Goal: Task Accomplishment & Management: Use online tool/utility

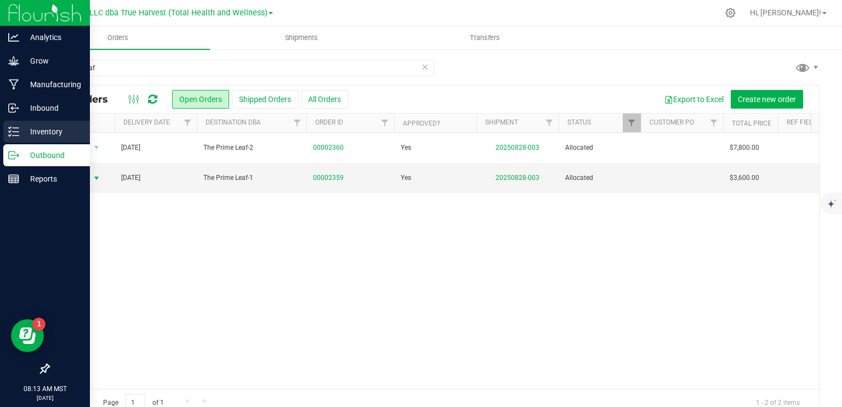
click at [12, 128] on icon at bounding box center [13, 131] width 11 height 11
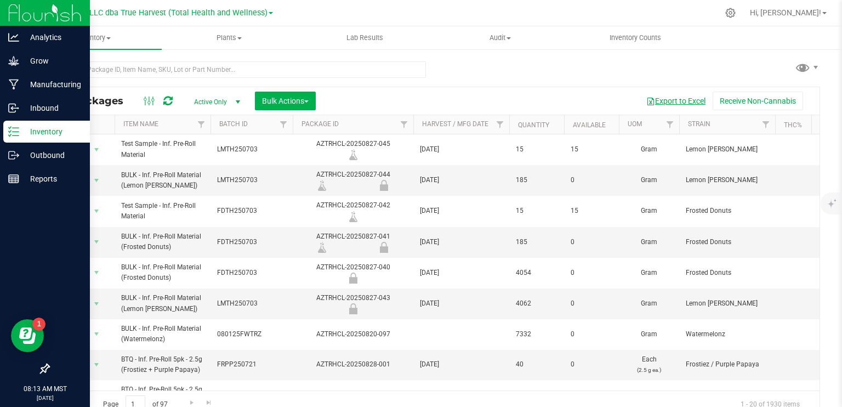
click at [653, 101] on button "Export to Excel" at bounding box center [675, 101] width 73 height 19
click at [272, 96] on span "Bulk Actions" at bounding box center [285, 100] width 47 height 9
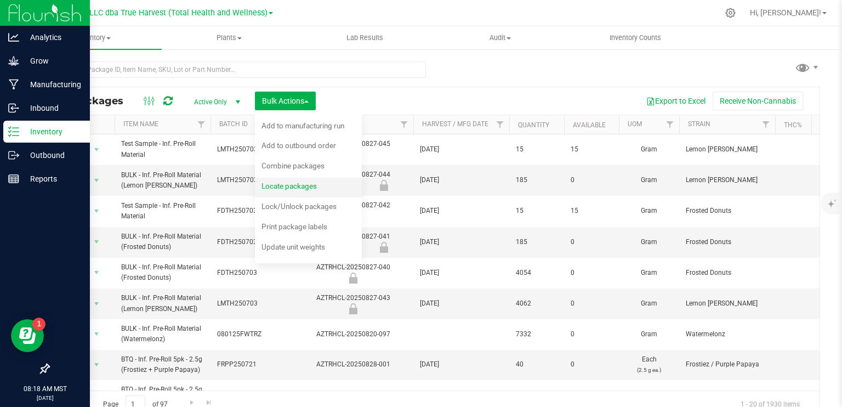
click at [300, 193] on div "Locate packages" at bounding box center [296, 188] width 70 height 18
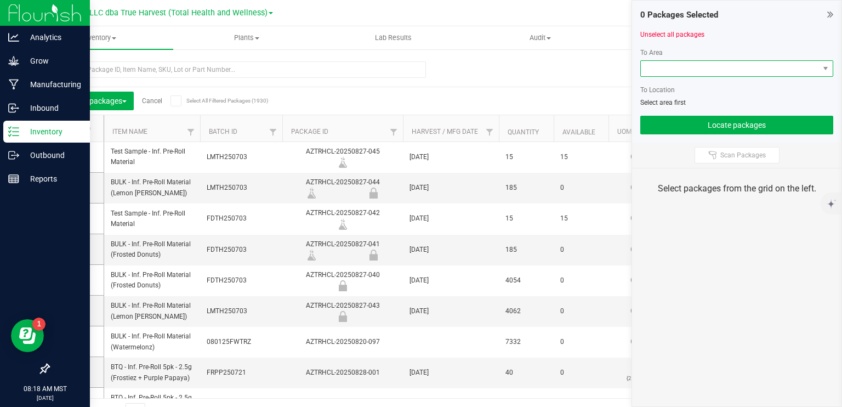
click at [772, 70] on span at bounding box center [730, 68] width 178 height 15
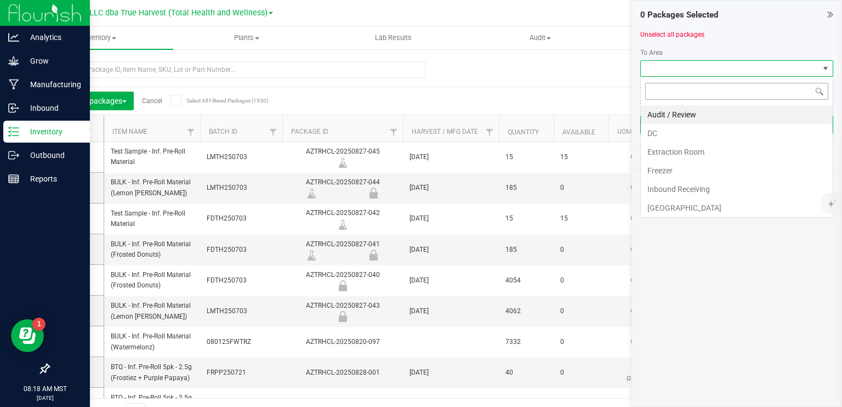
scroll to position [16, 193]
click at [711, 135] on li "DC" at bounding box center [737, 133] width 192 height 19
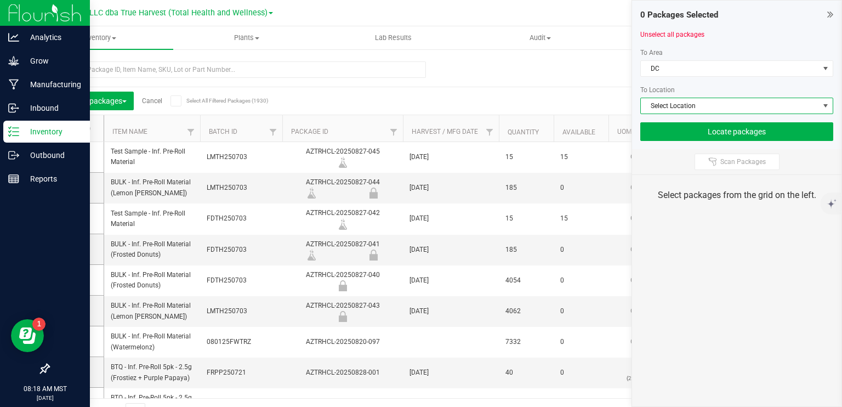
click at [711, 102] on span "Select Location" at bounding box center [730, 105] width 178 height 15
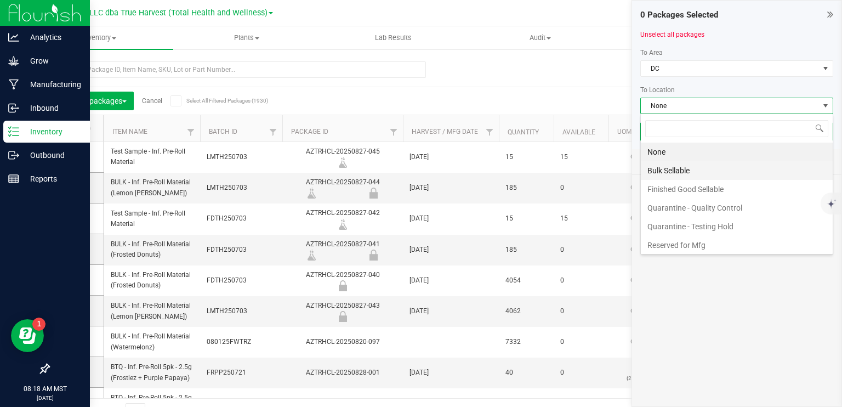
click at [694, 170] on li "Bulk Sellable" at bounding box center [737, 170] width 192 height 19
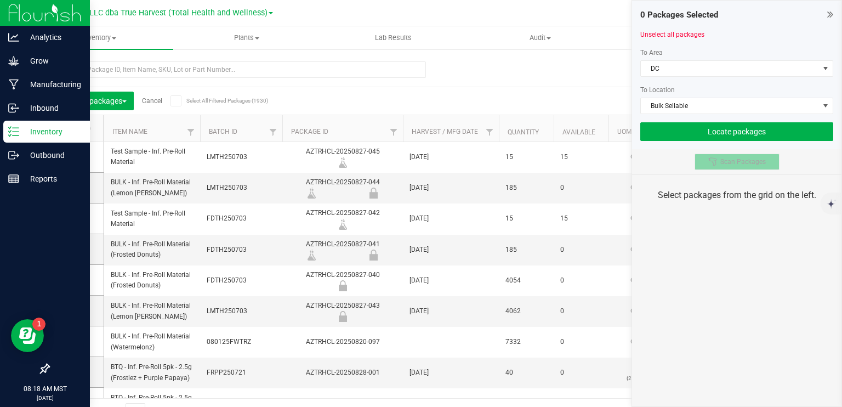
click at [715, 162] on icon at bounding box center [712, 161] width 8 height 8
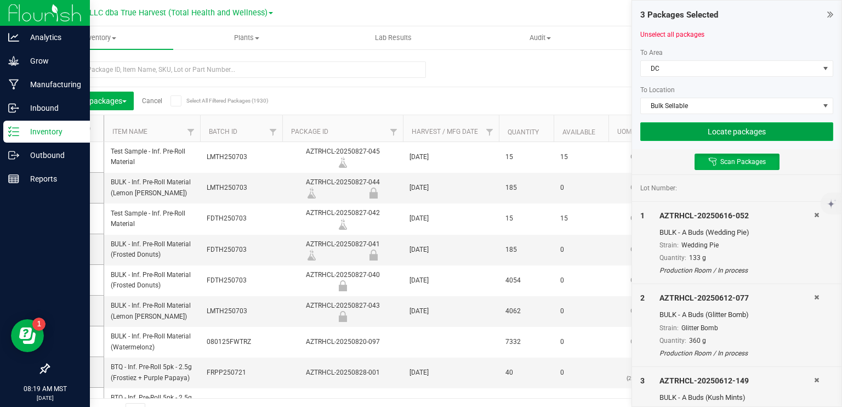
click at [680, 132] on button "Locate packages" at bounding box center [736, 131] width 193 height 19
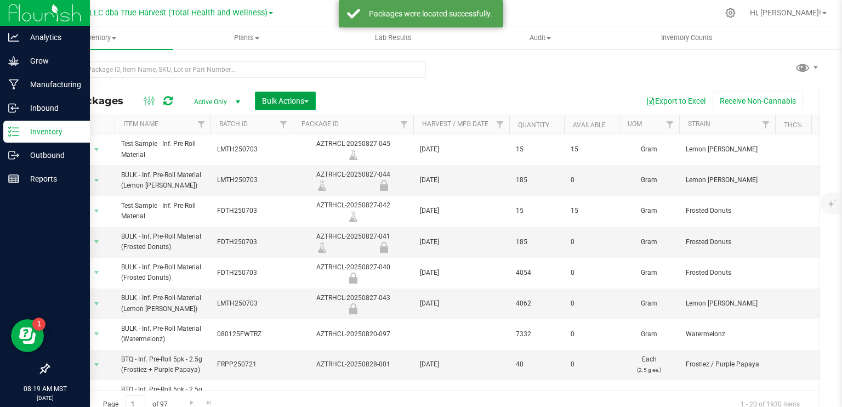
click at [309, 100] on span "button" at bounding box center [306, 101] width 4 height 2
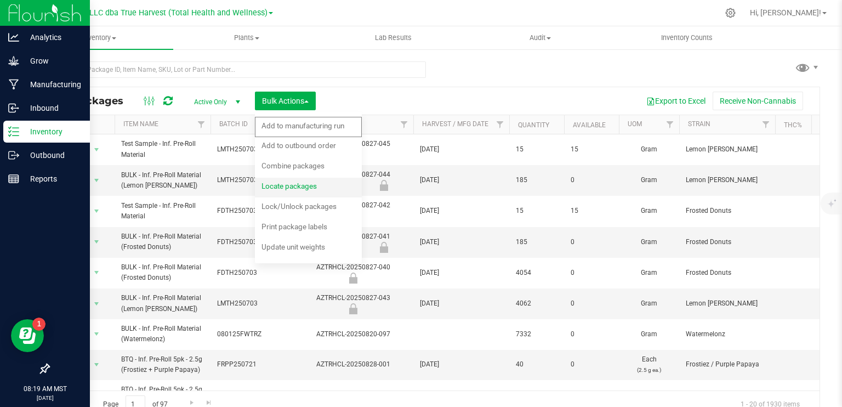
click at [317, 188] on span "Locate packages" at bounding box center [288, 185] width 55 height 9
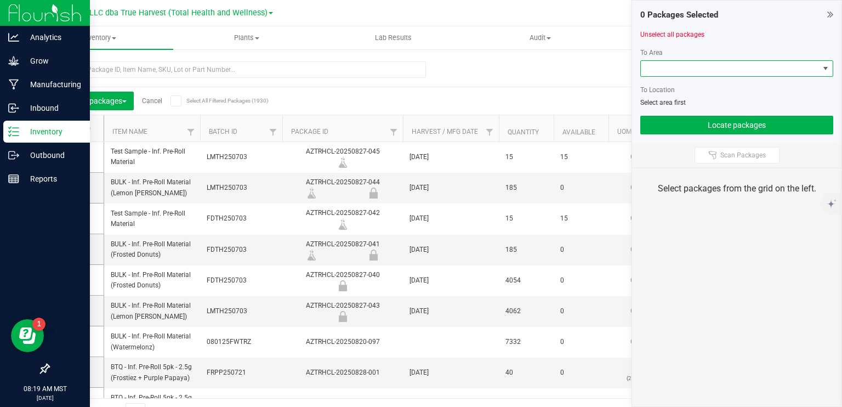
click at [763, 74] on span at bounding box center [730, 68] width 178 height 15
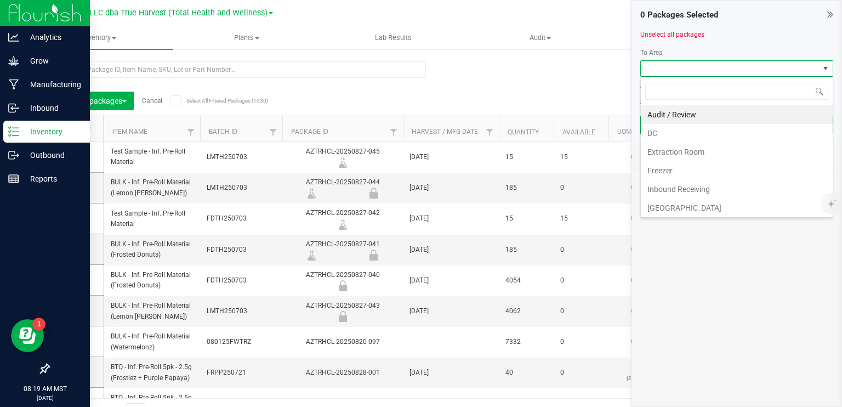
scroll to position [16, 193]
click at [716, 138] on li "DC" at bounding box center [737, 133] width 192 height 19
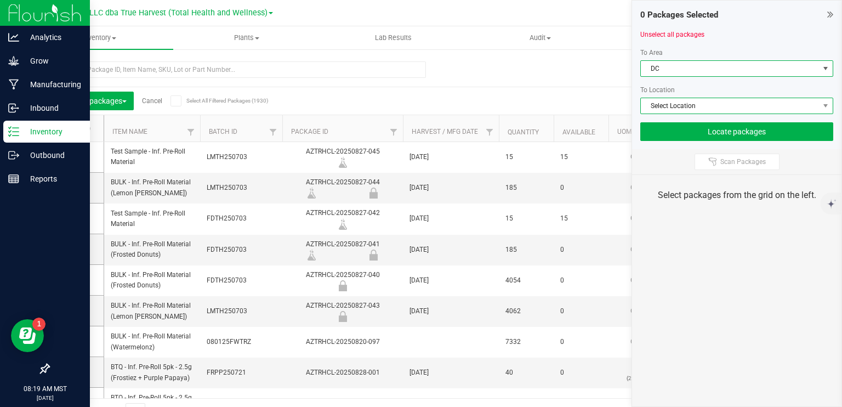
click at [706, 110] on span "Select Location" at bounding box center [730, 105] width 178 height 15
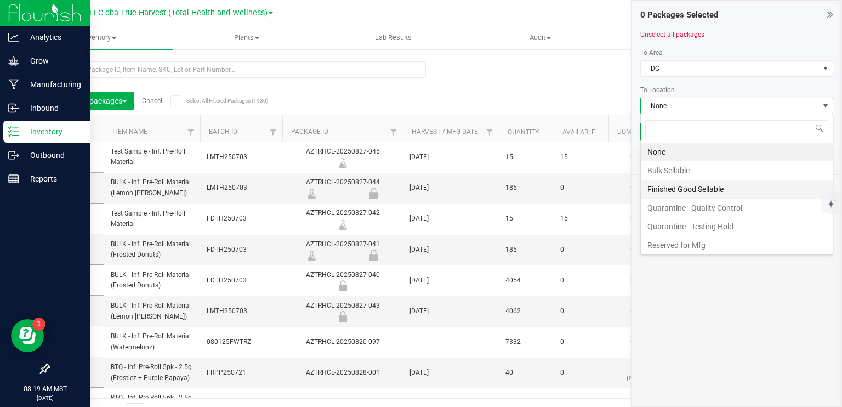
click at [697, 185] on li "Finished Good Sellable" at bounding box center [737, 189] width 192 height 19
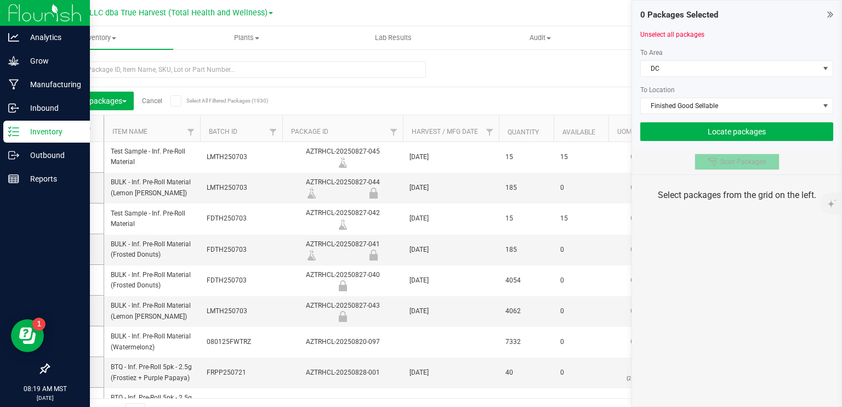
click at [727, 163] on span "Scan Packages" at bounding box center [742, 161] width 45 height 9
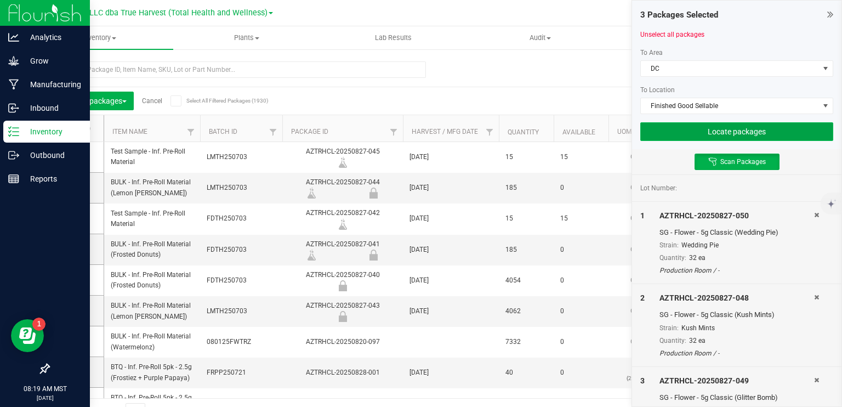
click at [737, 130] on button "Locate packages" at bounding box center [736, 131] width 193 height 19
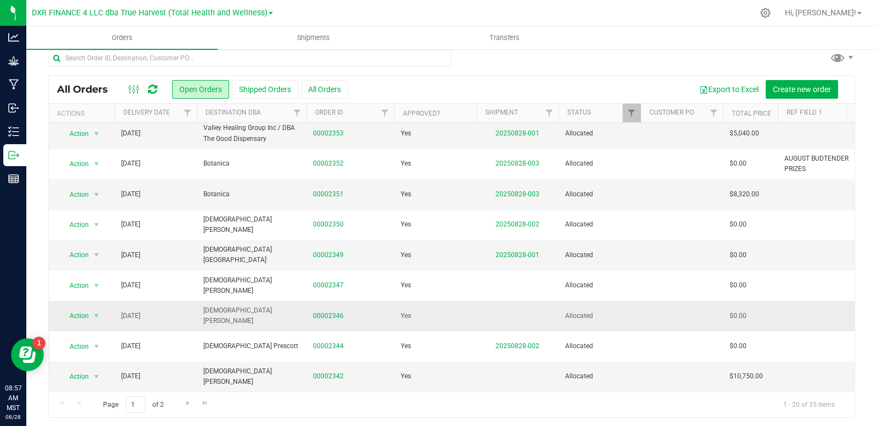
scroll to position [13, 0]
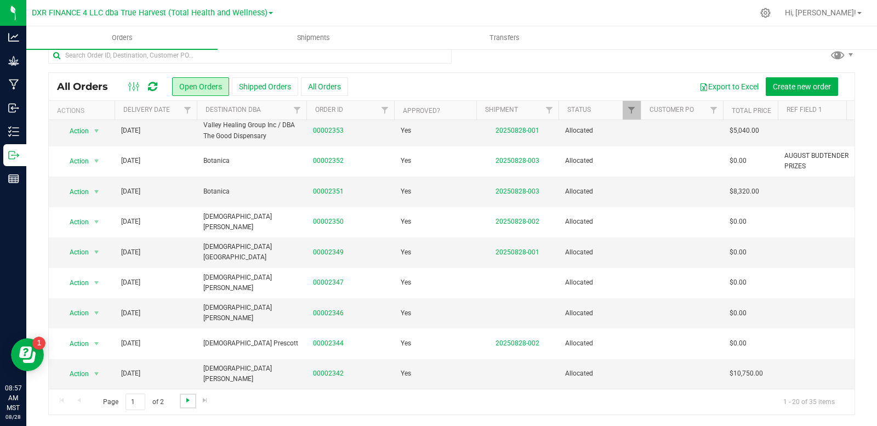
click at [187, 401] on span "Go to the next page" at bounding box center [188, 400] width 9 height 9
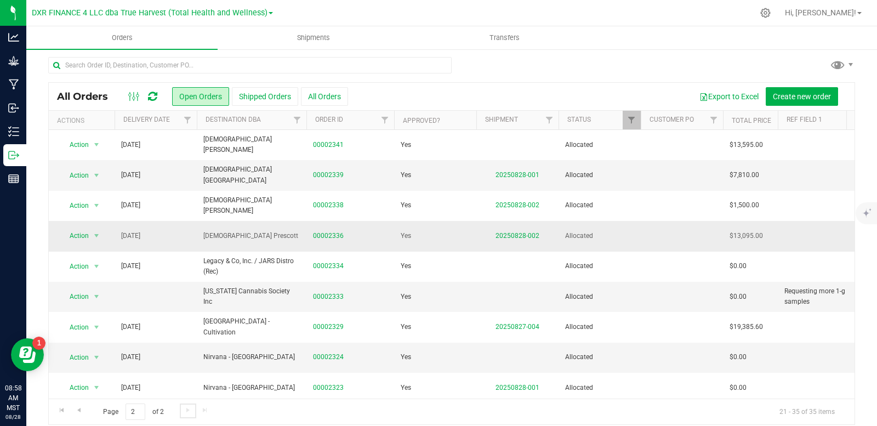
scroll to position [0, 0]
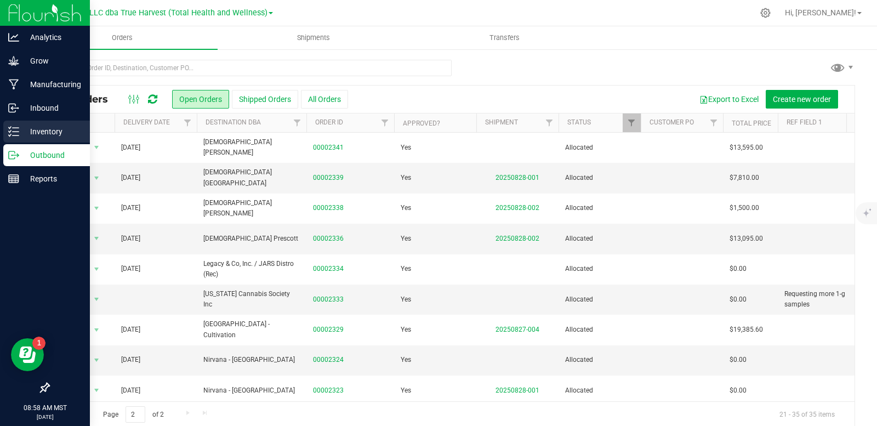
click at [17, 132] on line at bounding box center [16, 132] width 6 height 0
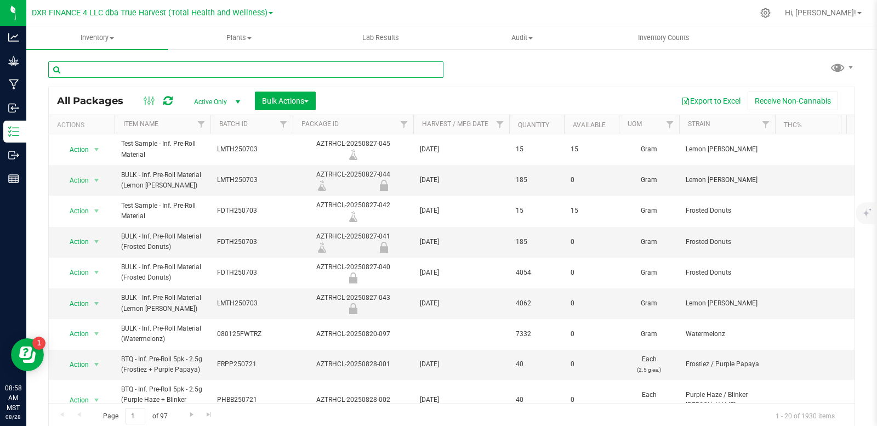
click at [145, 70] on input "text" at bounding box center [245, 69] width 395 height 16
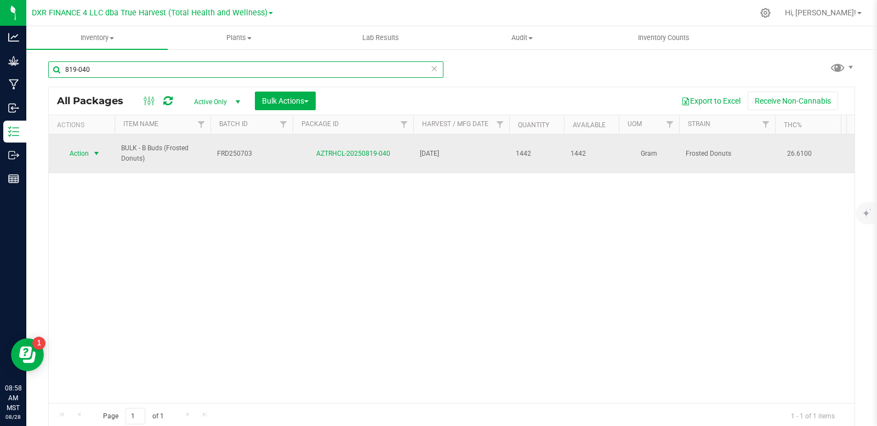
type input "819-040"
click at [97, 153] on span "select" at bounding box center [96, 153] width 9 height 9
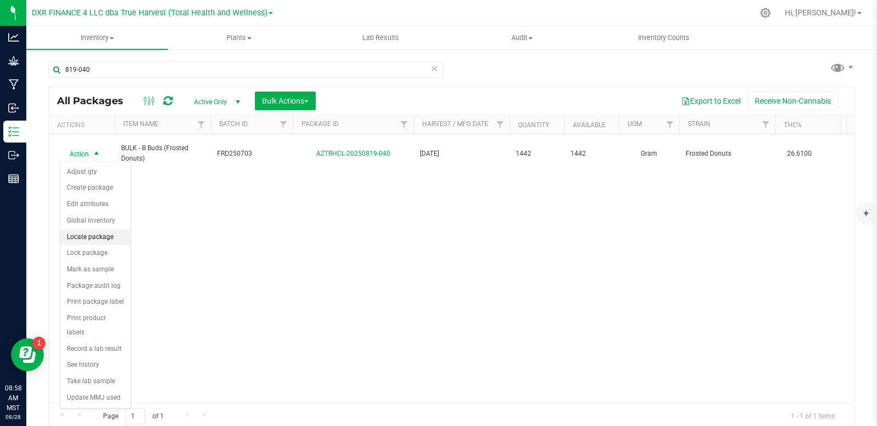
click at [104, 238] on li "Locate package" at bounding box center [95, 237] width 70 height 16
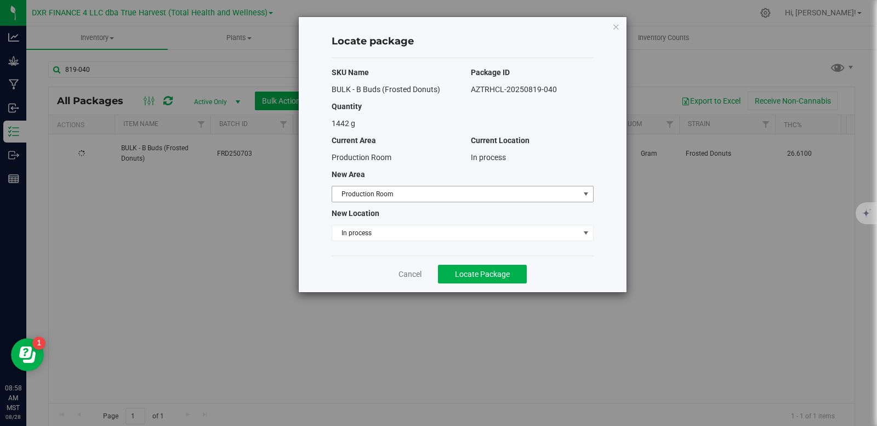
click at [525, 202] on span "Production Room" at bounding box center [463, 194] width 262 height 16
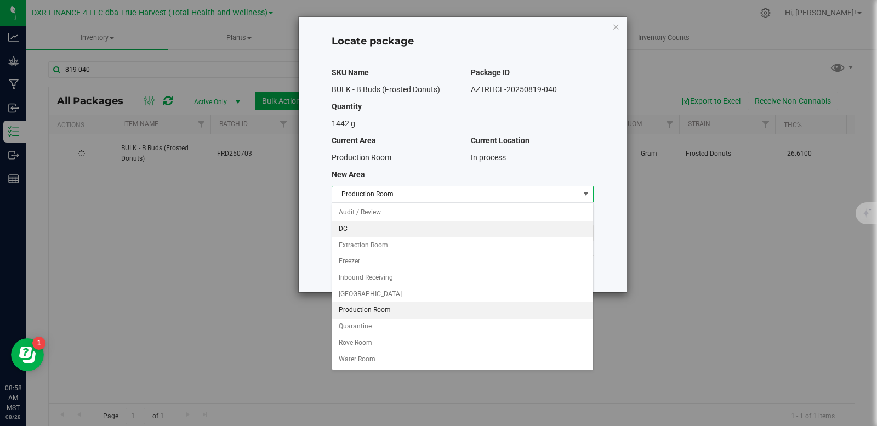
click at [373, 229] on li "DC" at bounding box center [462, 229] width 261 height 16
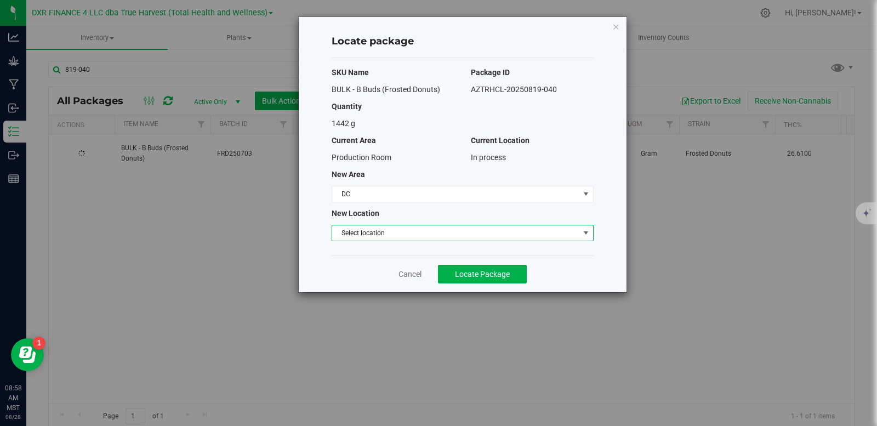
click at [383, 231] on span "Select location" at bounding box center [455, 232] width 247 height 15
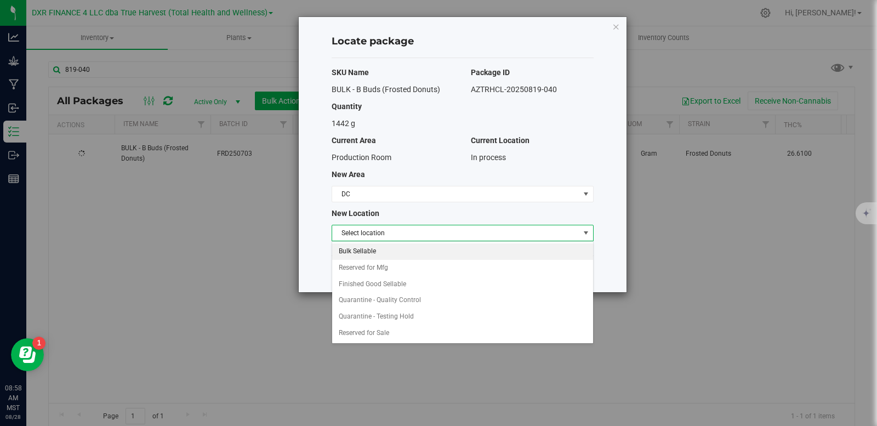
click at [390, 250] on li "Bulk Sellable" at bounding box center [462, 251] width 261 height 16
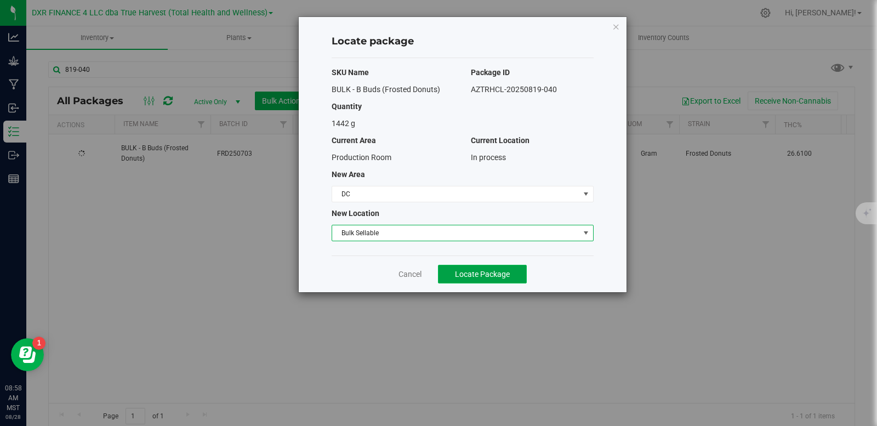
click at [488, 271] on span "Locate Package" at bounding box center [482, 274] width 55 height 9
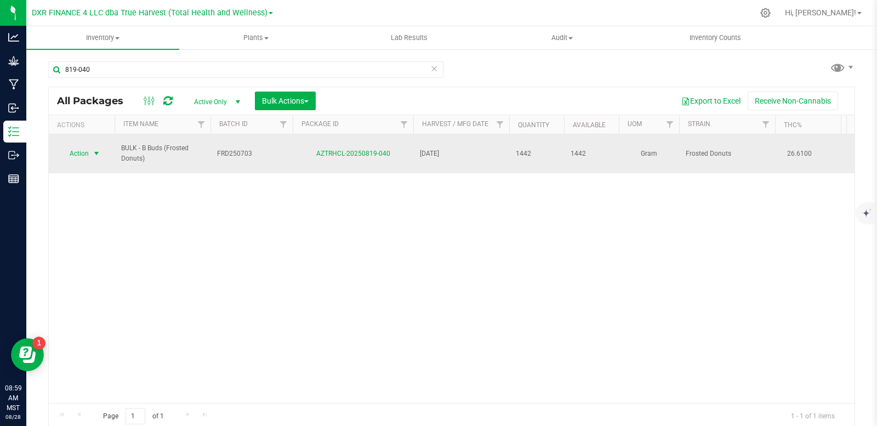
click at [98, 154] on span "select" at bounding box center [96, 153] width 9 height 9
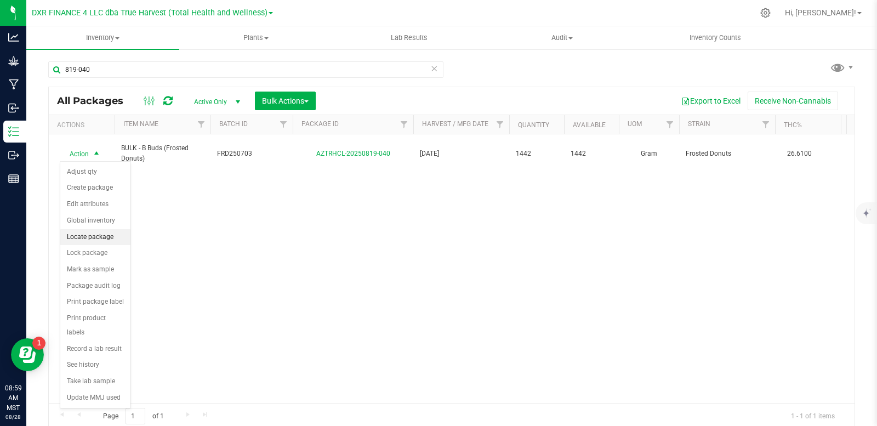
click at [99, 237] on li "Locate package" at bounding box center [95, 237] width 70 height 16
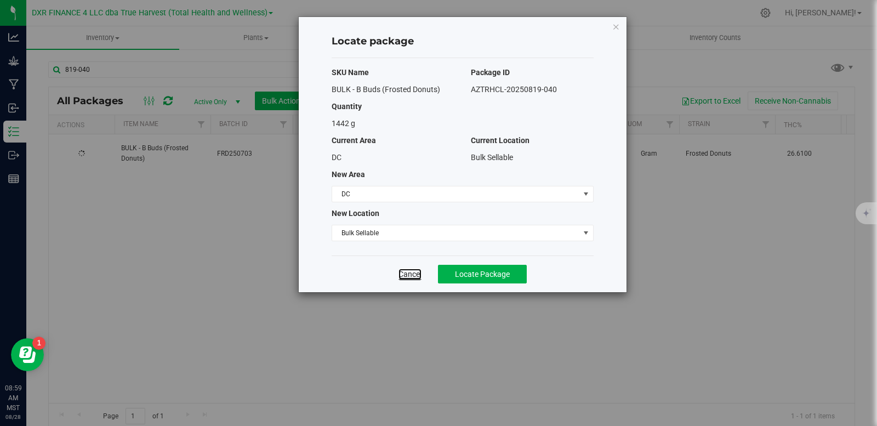
click at [403, 272] on link "Cancel" at bounding box center [409, 274] width 23 height 11
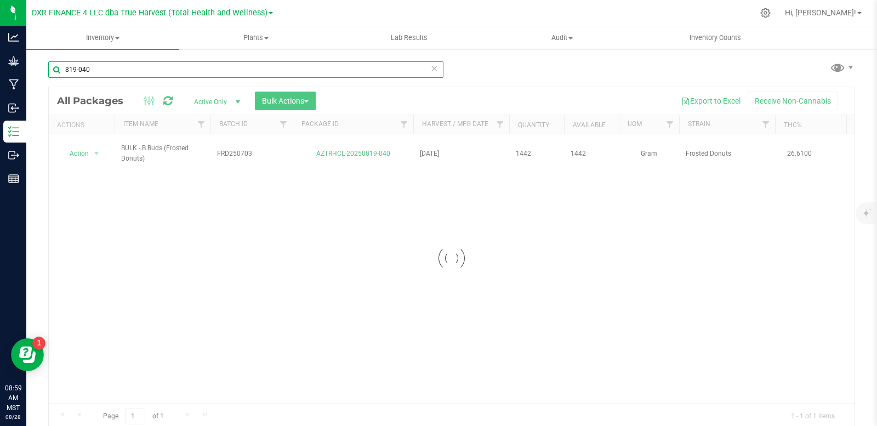
click at [103, 72] on input "819-040" at bounding box center [245, 69] width 395 height 16
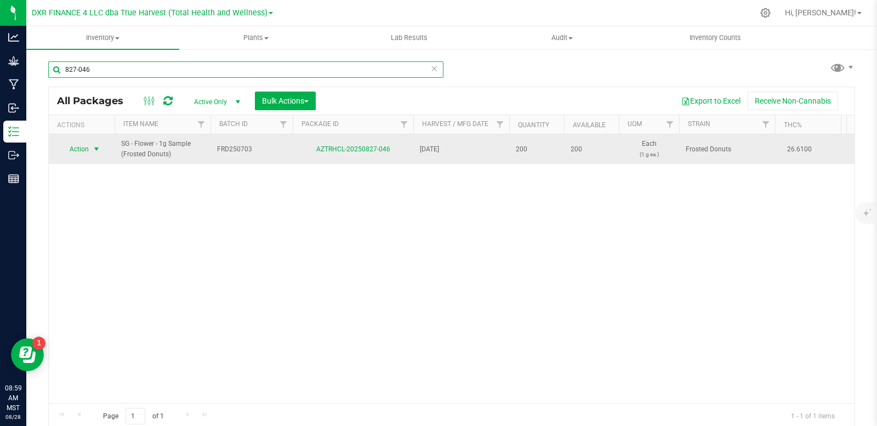
type input "827-046"
click at [98, 151] on span "select" at bounding box center [96, 149] width 9 height 9
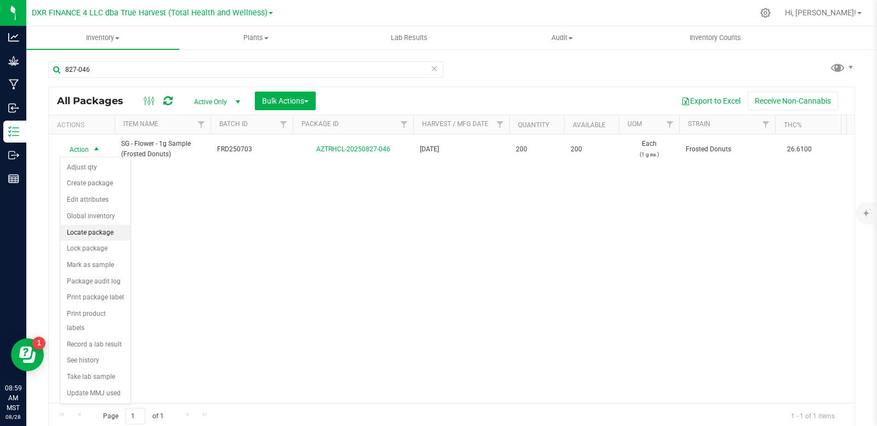
click at [90, 235] on li "Locate package" at bounding box center [95, 233] width 70 height 16
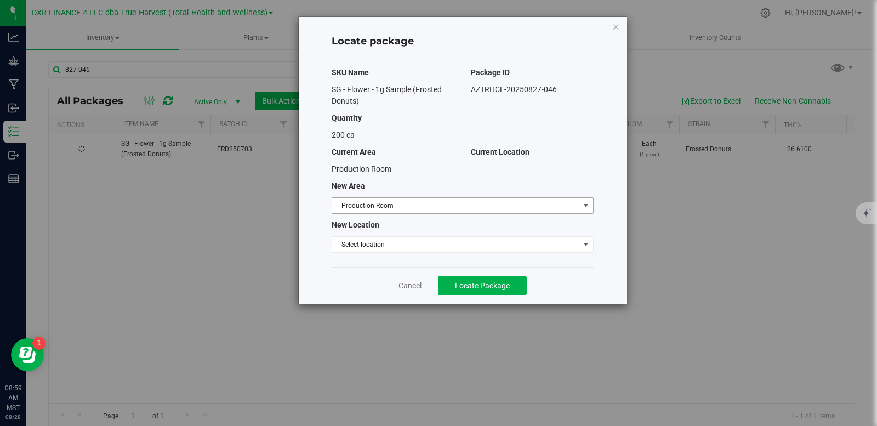
click at [494, 212] on span "Production Room" at bounding box center [455, 205] width 247 height 15
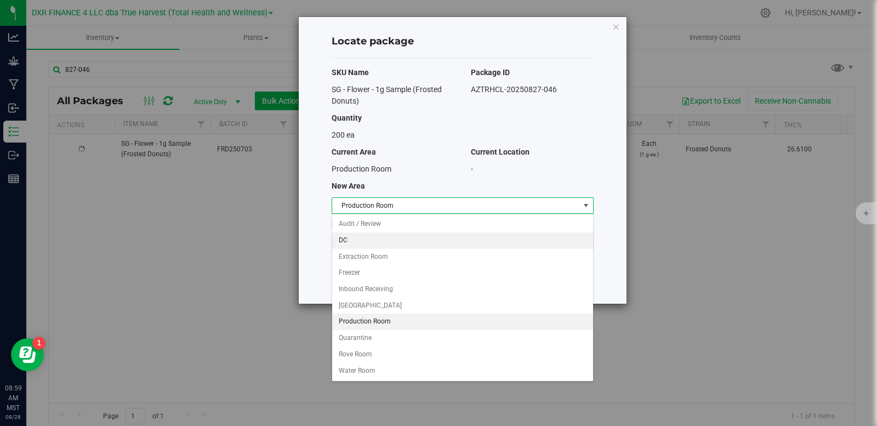
click at [359, 240] on li "DC" at bounding box center [462, 240] width 261 height 16
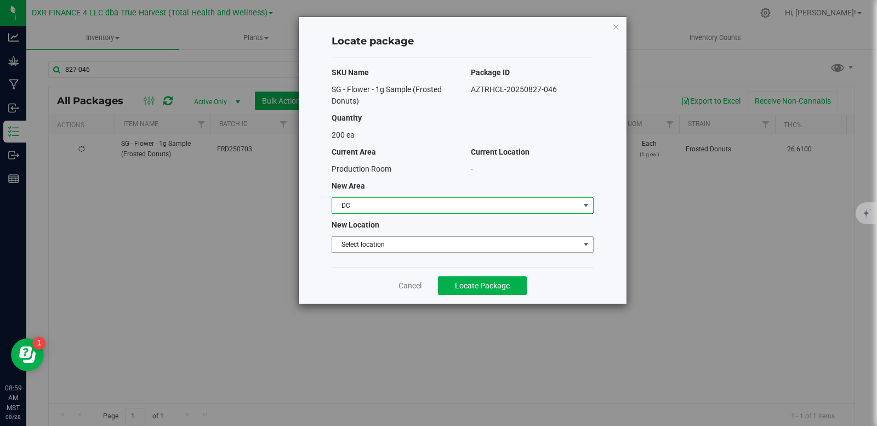
click at [374, 242] on span "Select location" at bounding box center [455, 244] width 247 height 15
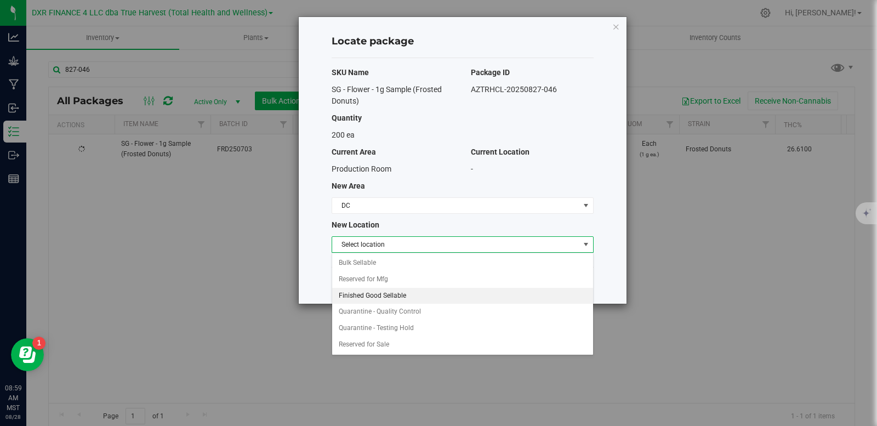
drag, startPoint x: 392, startPoint y: 295, endPoint x: 435, endPoint y: 276, distance: 47.4
click at [392, 295] on li "Finished Good Sellable" at bounding box center [462, 296] width 261 height 16
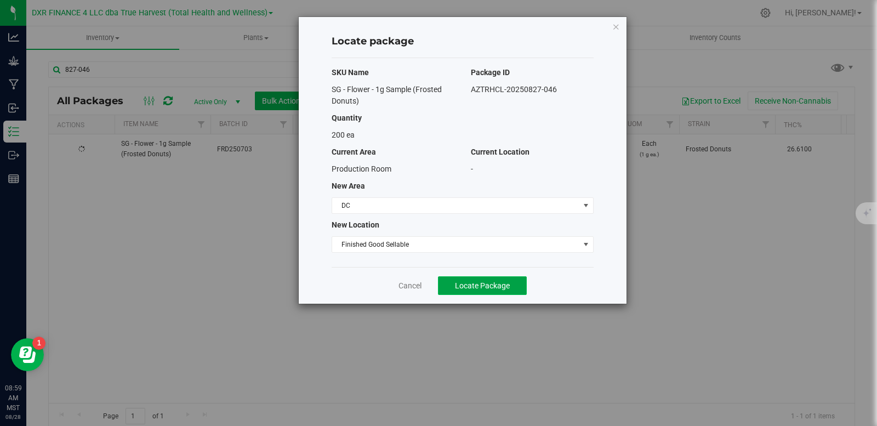
click at [478, 288] on span "Locate Package" at bounding box center [482, 285] width 55 height 9
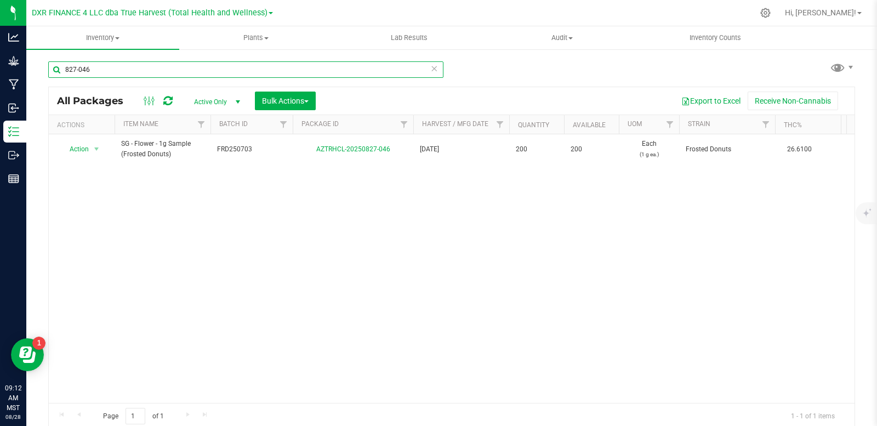
click at [126, 61] on input "827-046" at bounding box center [245, 69] width 395 height 16
click at [126, 60] on div "827-046" at bounding box center [249, 69] width 403 height 35
click at [124, 68] on input "827-046" at bounding box center [245, 69] width 395 height 16
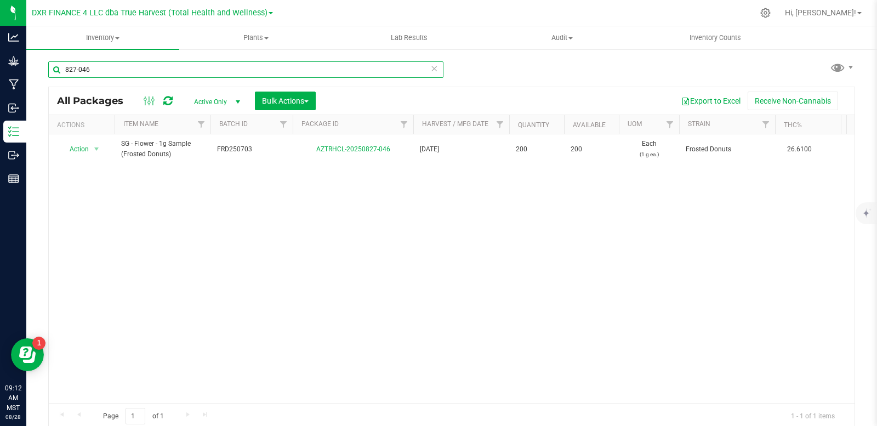
click at [124, 68] on input "827-046" at bounding box center [245, 69] width 395 height 16
type input "AZTRHCL-20250827-061"
click at [93, 149] on span "select" at bounding box center [96, 149] width 9 height 9
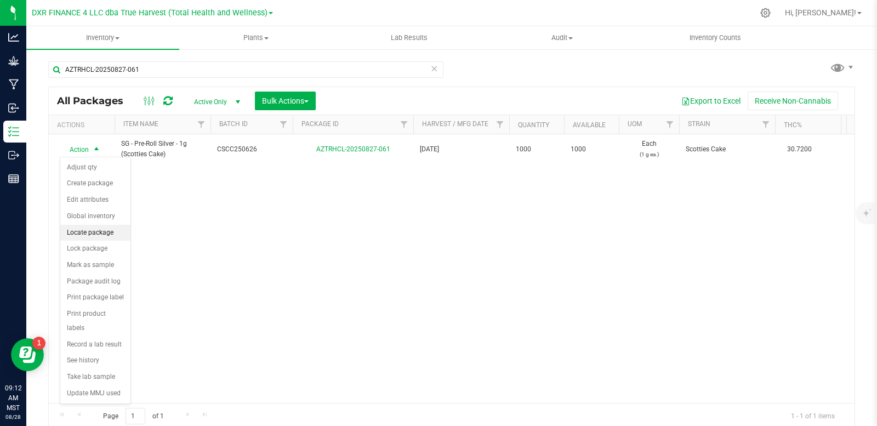
click at [100, 238] on li "Locate package" at bounding box center [95, 233] width 70 height 16
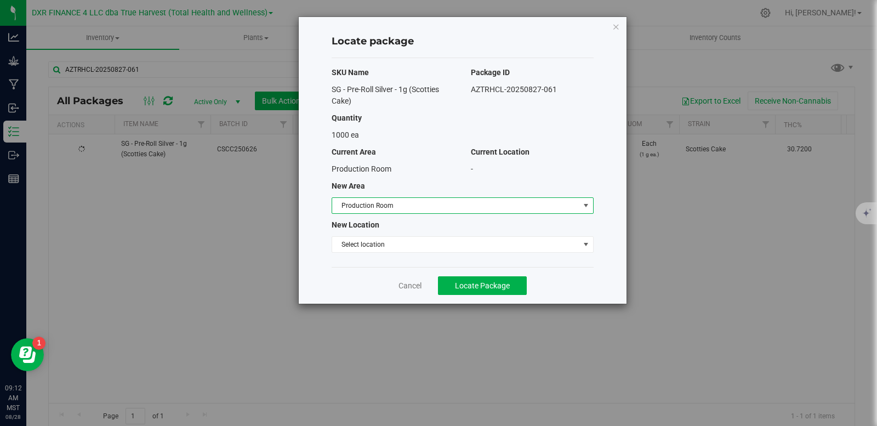
click at [515, 203] on span "Production Room" at bounding box center [455, 205] width 247 height 15
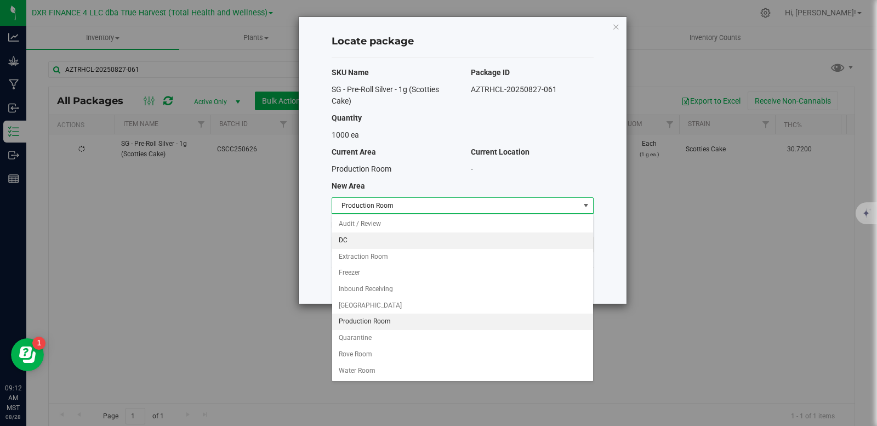
click at [391, 244] on li "DC" at bounding box center [462, 240] width 261 height 16
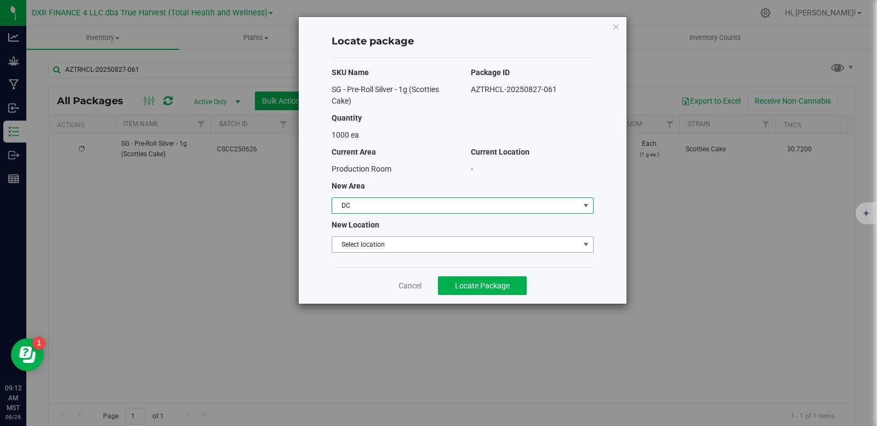
click at [397, 243] on span "Select location" at bounding box center [455, 244] width 247 height 15
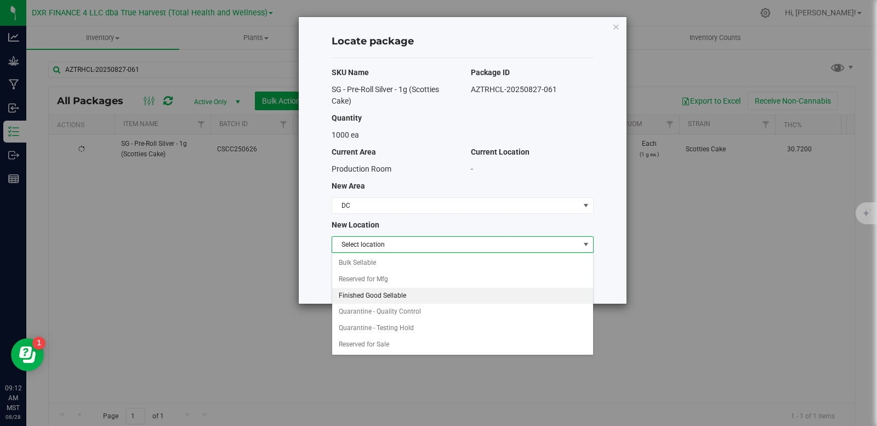
click at [388, 293] on li "Finished Good Sellable" at bounding box center [462, 296] width 261 height 16
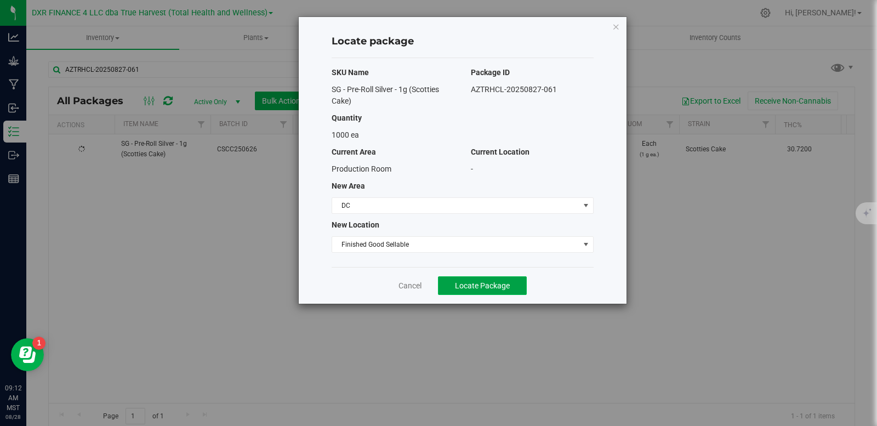
click at [469, 284] on span "Locate Package" at bounding box center [482, 285] width 55 height 9
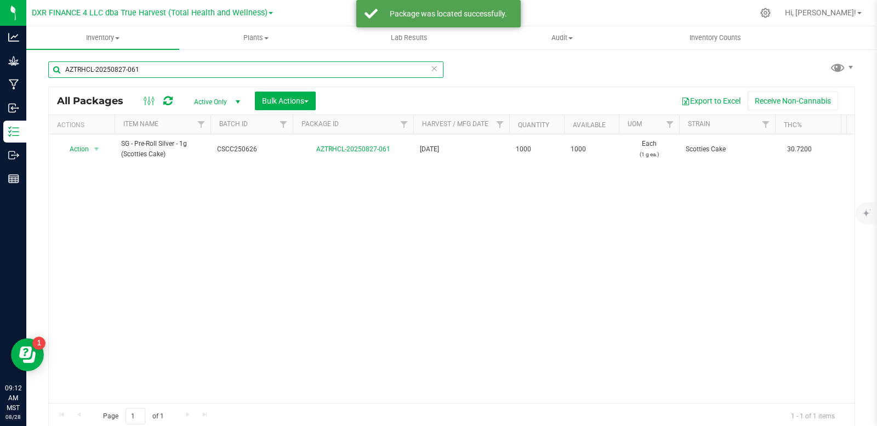
click at [163, 65] on input "AZTRHCL-20250827-061" at bounding box center [245, 69] width 395 height 16
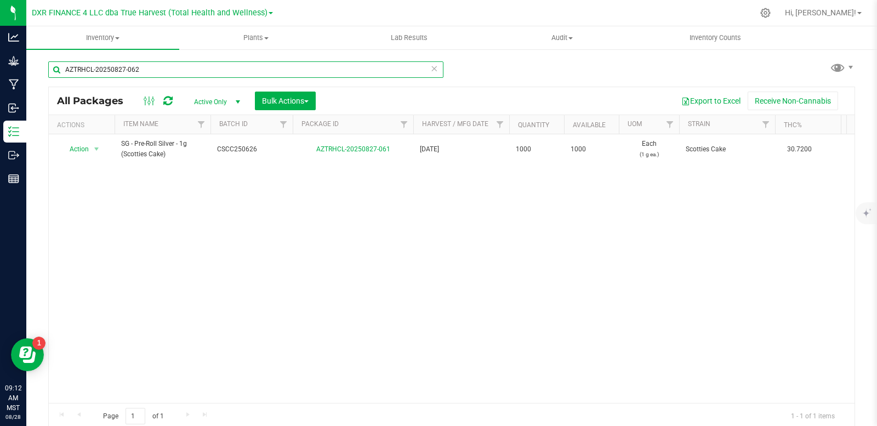
type input "AZTRHCL-20250827-062"
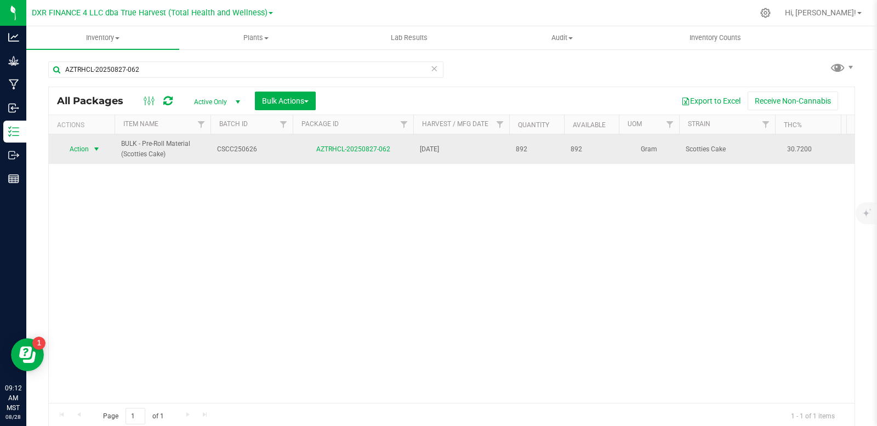
click at [99, 147] on span "select" at bounding box center [96, 149] width 9 height 9
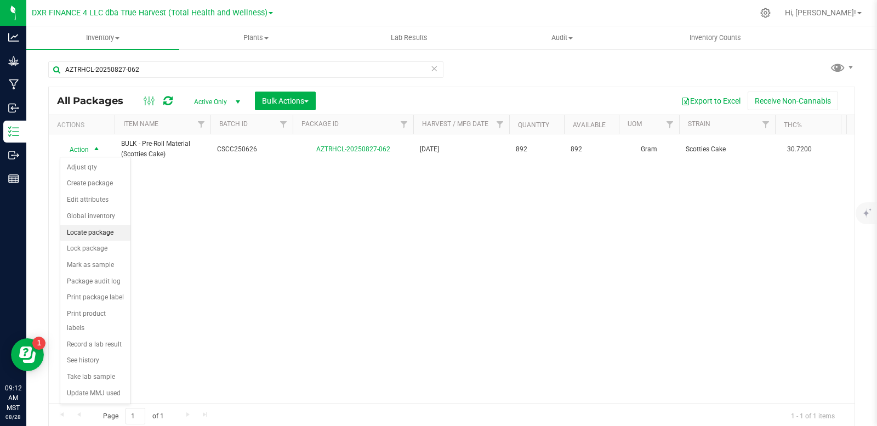
click at [99, 237] on li "Locate package" at bounding box center [95, 233] width 70 height 16
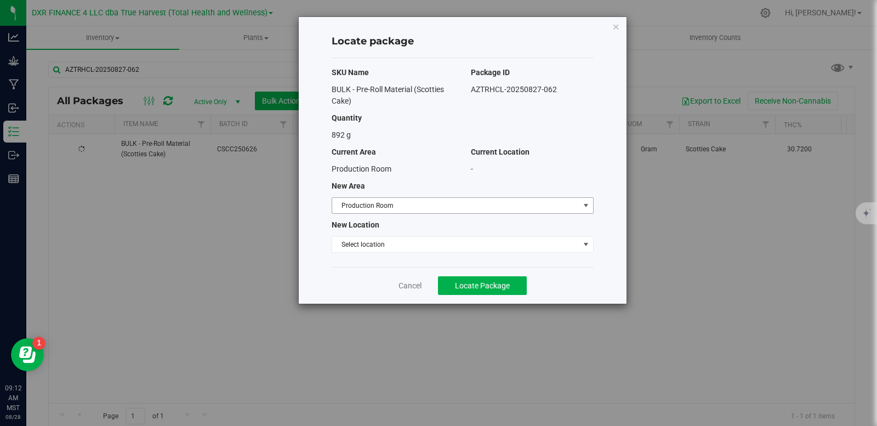
click at [538, 204] on span "Production Room" at bounding box center [455, 205] width 247 height 15
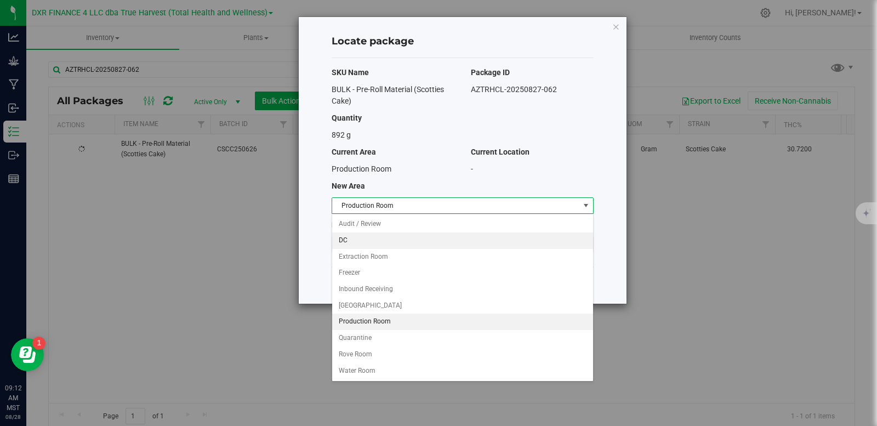
click at [390, 242] on li "DC" at bounding box center [462, 240] width 261 height 16
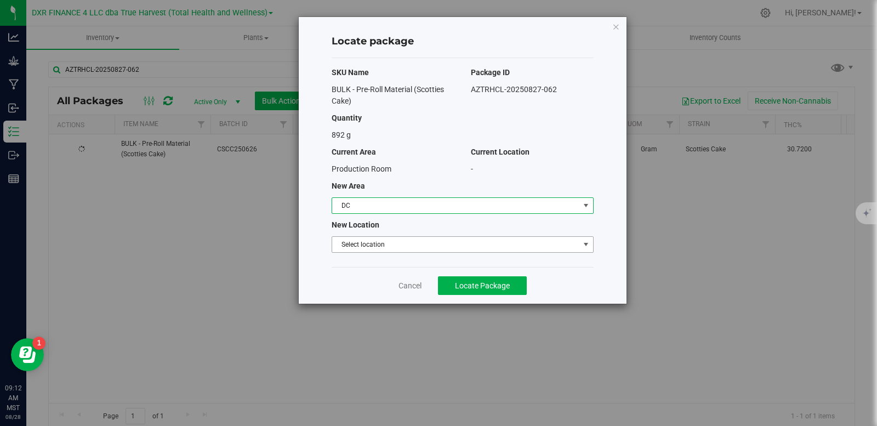
click at [409, 246] on span "Select location" at bounding box center [455, 244] width 247 height 15
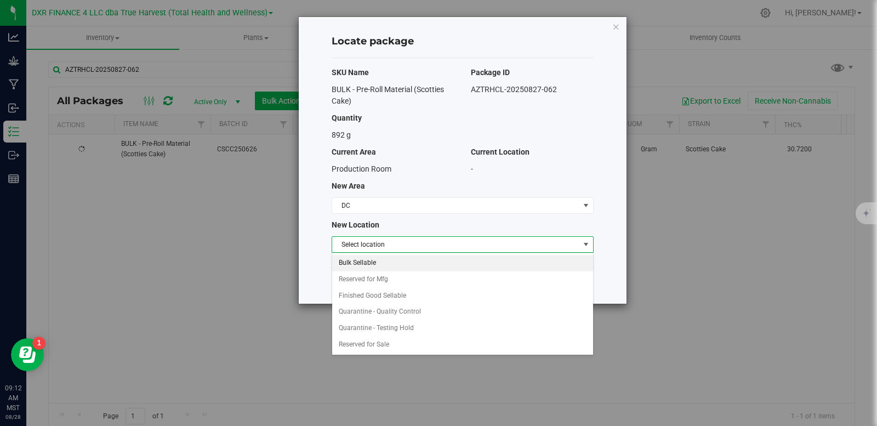
click at [383, 263] on li "Bulk Sellable" at bounding box center [462, 263] width 261 height 16
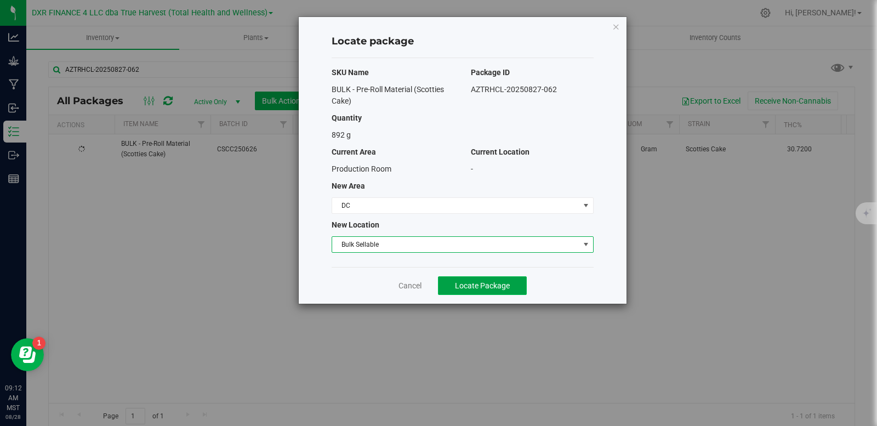
click at [477, 287] on span "Locate Package" at bounding box center [482, 285] width 55 height 9
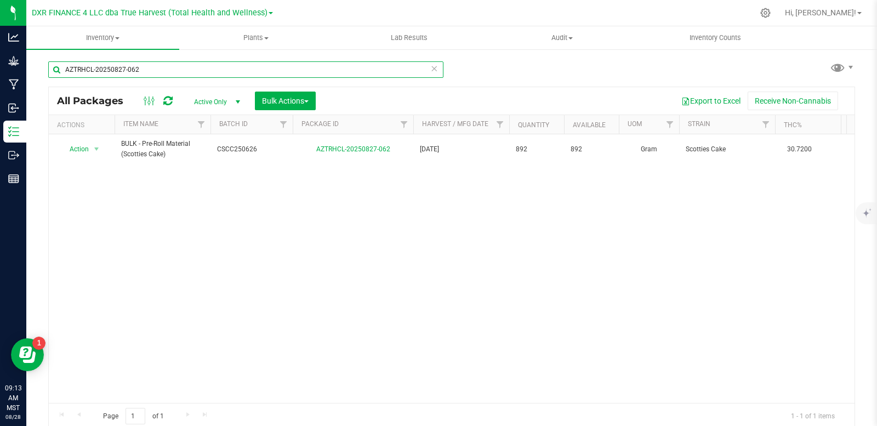
click at [146, 69] on input "AZTRHCL-20250827-062" at bounding box center [245, 69] width 395 height 16
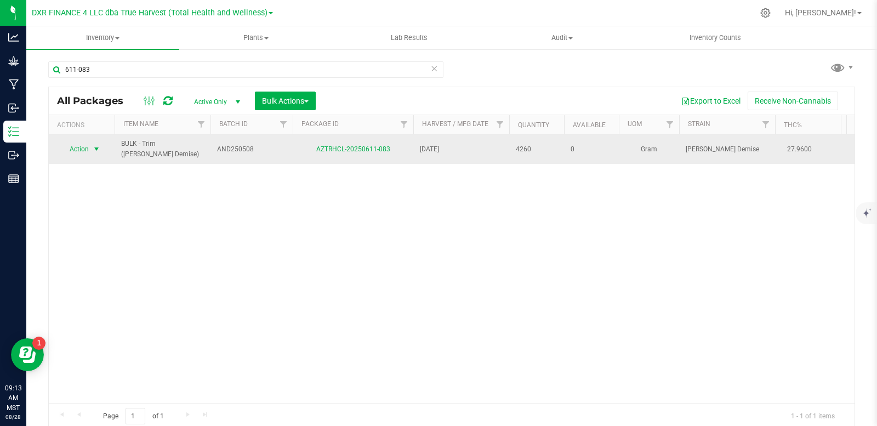
click at [98, 145] on span "select" at bounding box center [96, 149] width 9 height 9
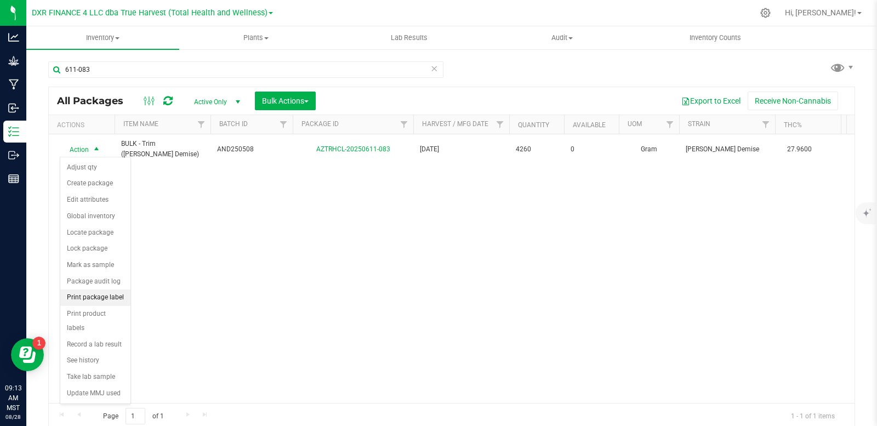
click at [113, 300] on li "Print package label" at bounding box center [95, 297] width 70 height 16
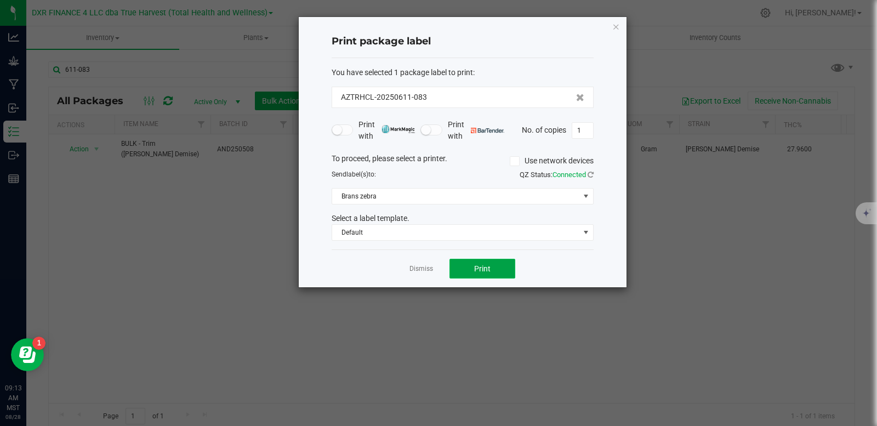
click at [488, 265] on span "Print" at bounding box center [482, 268] width 16 height 9
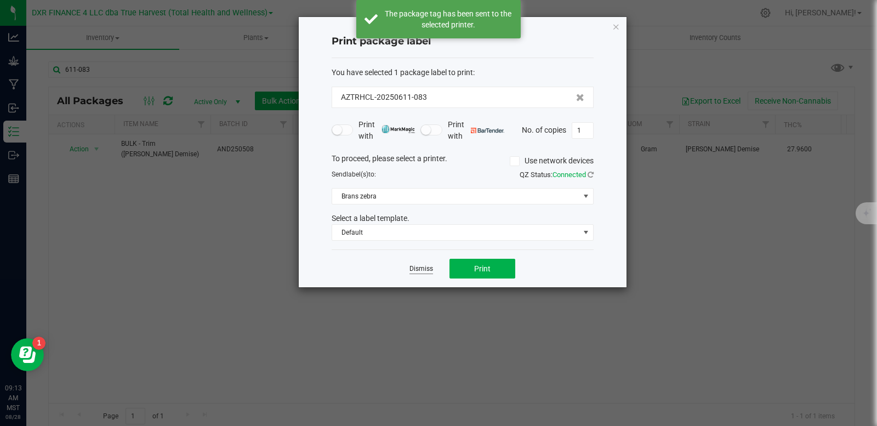
click at [411, 269] on link "Dismiss" at bounding box center [421, 268] width 24 height 9
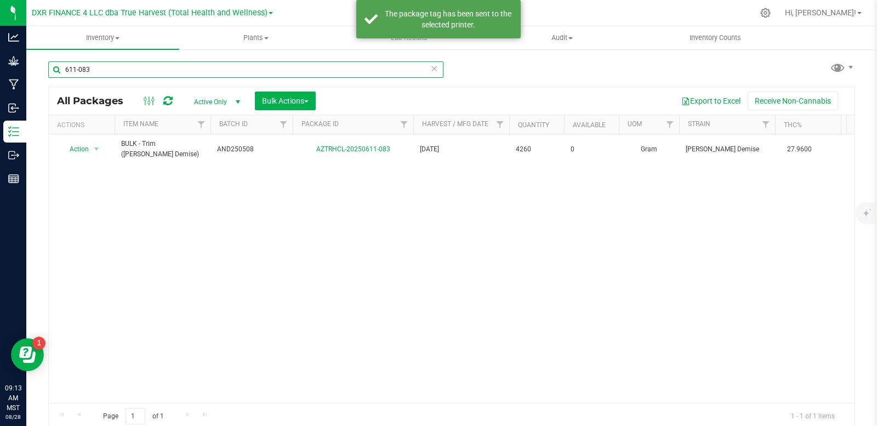
click at [126, 69] on input "611-083" at bounding box center [245, 69] width 395 height 16
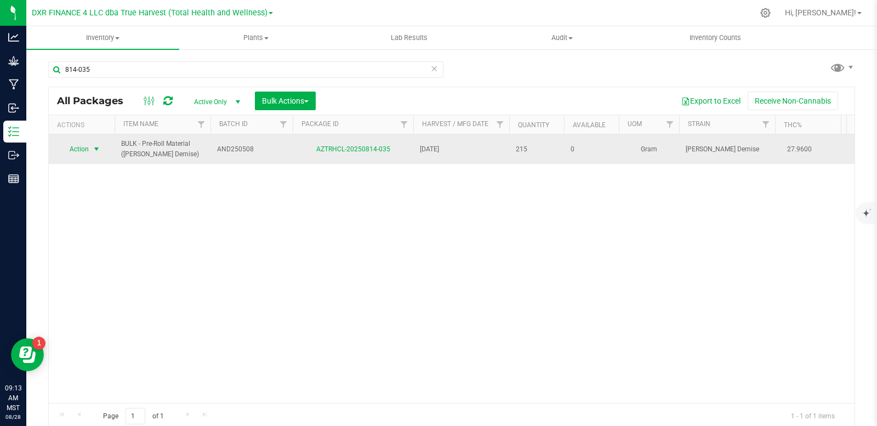
click at [96, 148] on span "select" at bounding box center [96, 149] width 9 height 9
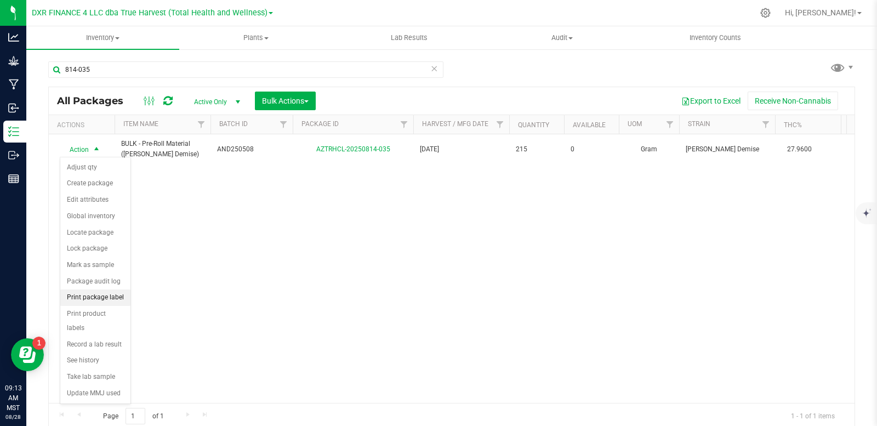
click at [96, 297] on li "Print package label" at bounding box center [95, 297] width 70 height 16
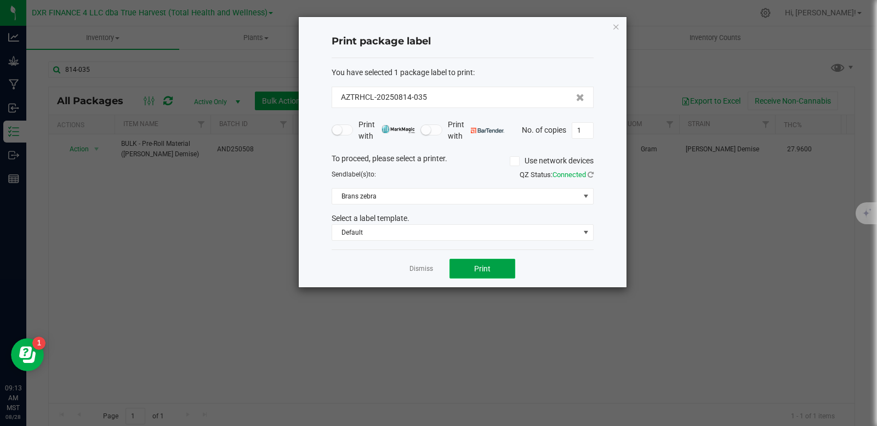
click at [502, 264] on button "Print" at bounding box center [482, 269] width 66 height 20
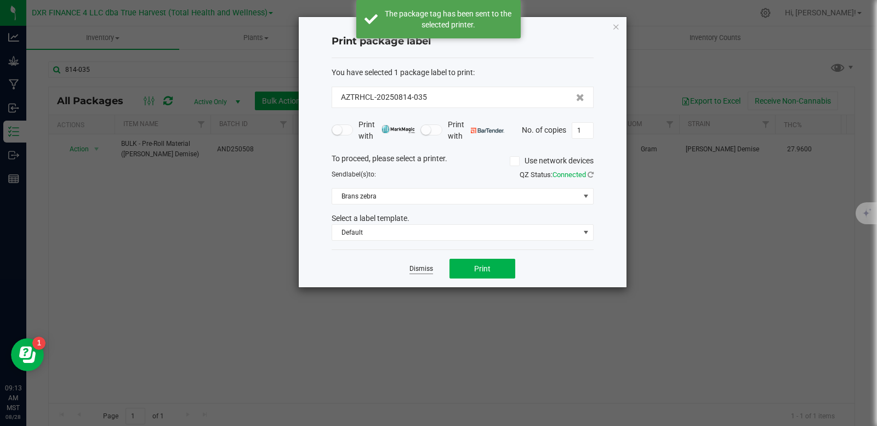
click at [419, 269] on link "Dismiss" at bounding box center [421, 268] width 24 height 9
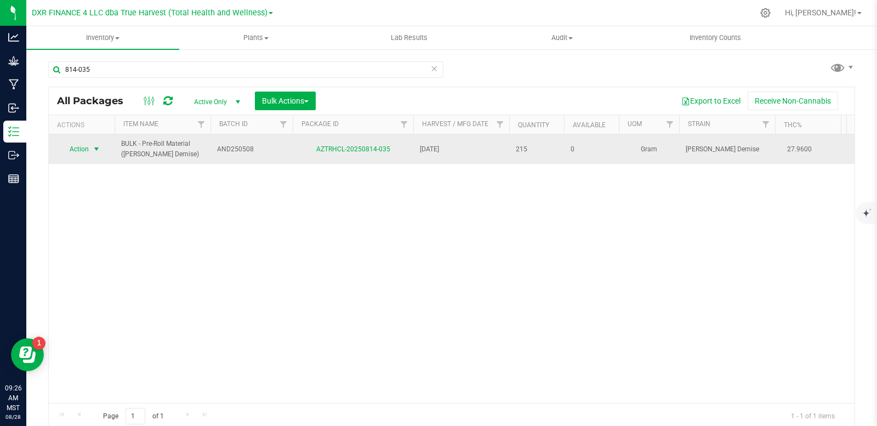
click at [101, 147] on span "select" at bounding box center [97, 148] width 14 height 15
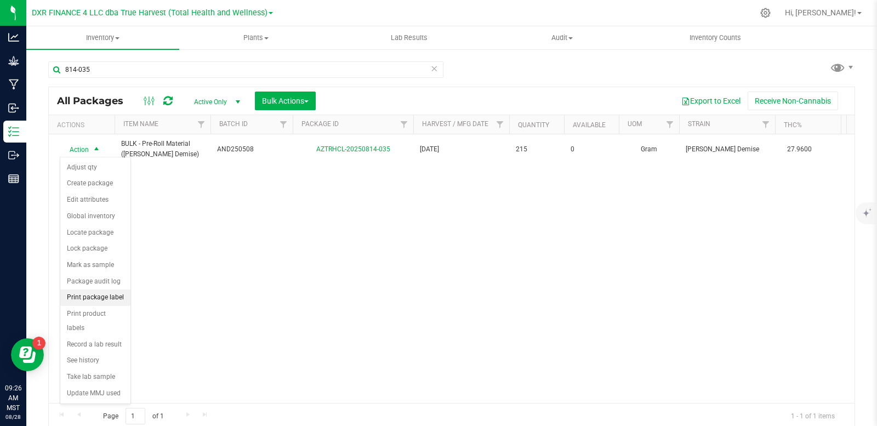
click at [101, 299] on li "Print package label" at bounding box center [95, 297] width 70 height 16
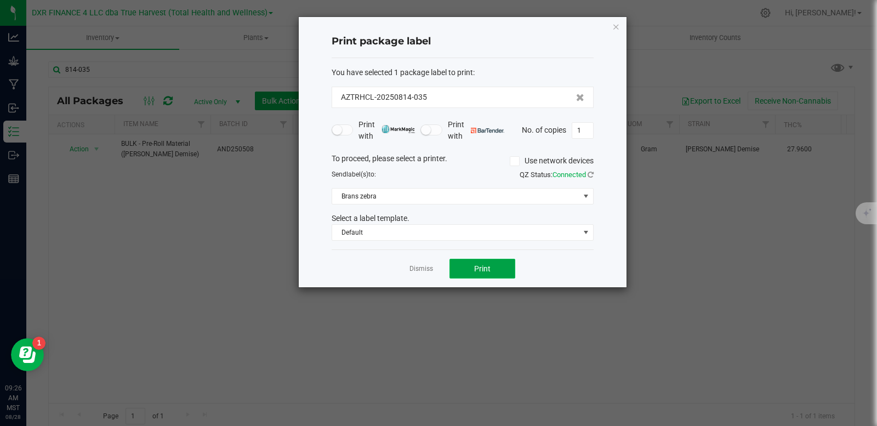
click at [478, 273] on button "Print" at bounding box center [482, 269] width 66 height 20
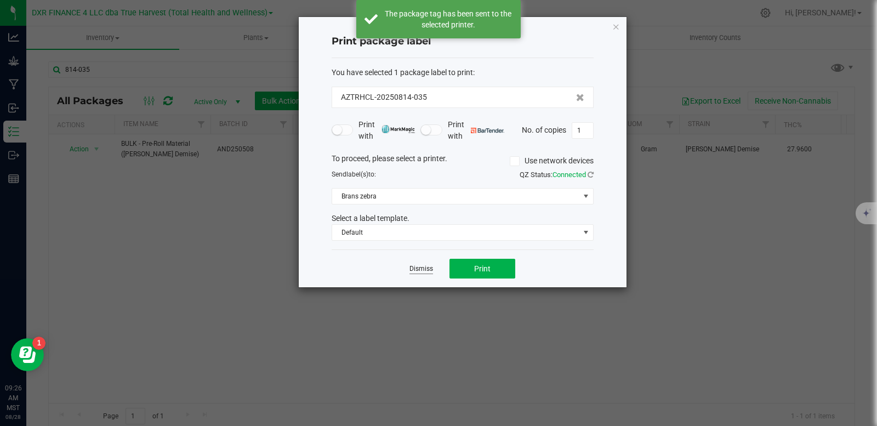
click at [417, 273] on link "Dismiss" at bounding box center [421, 268] width 24 height 9
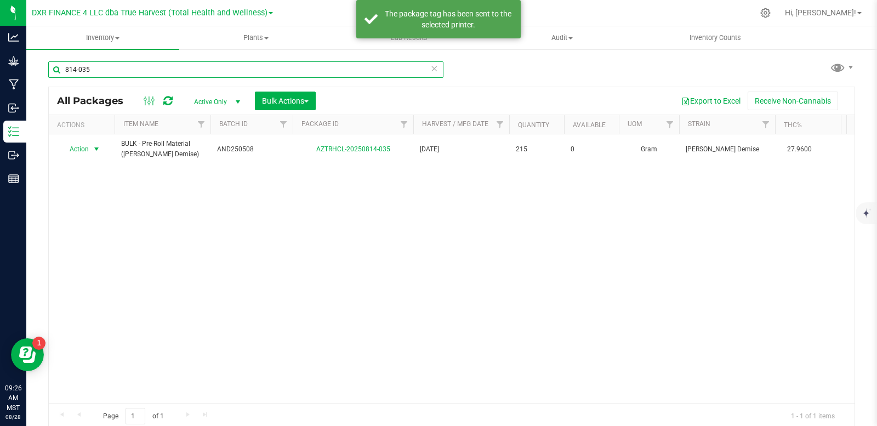
click at [153, 74] on input "814-035" at bounding box center [245, 69] width 395 height 16
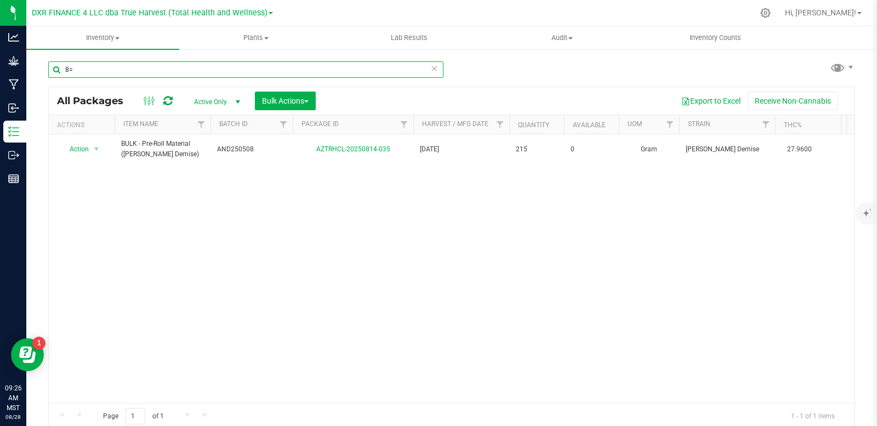
type input "8"
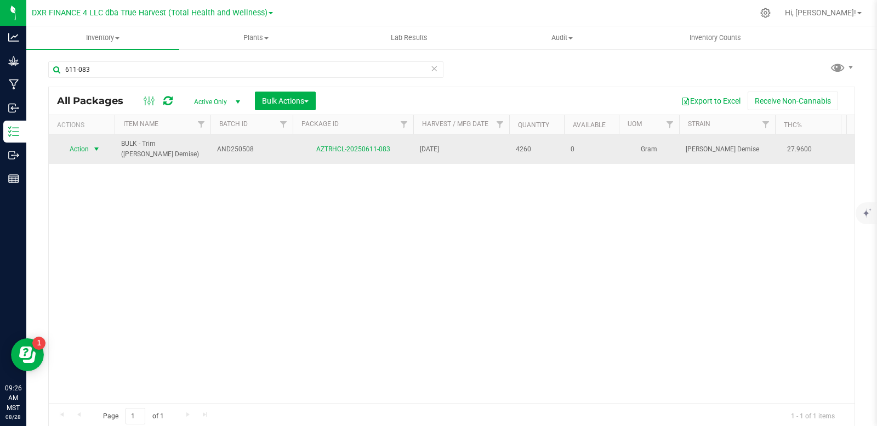
click at [99, 151] on span "select" at bounding box center [96, 149] width 9 height 9
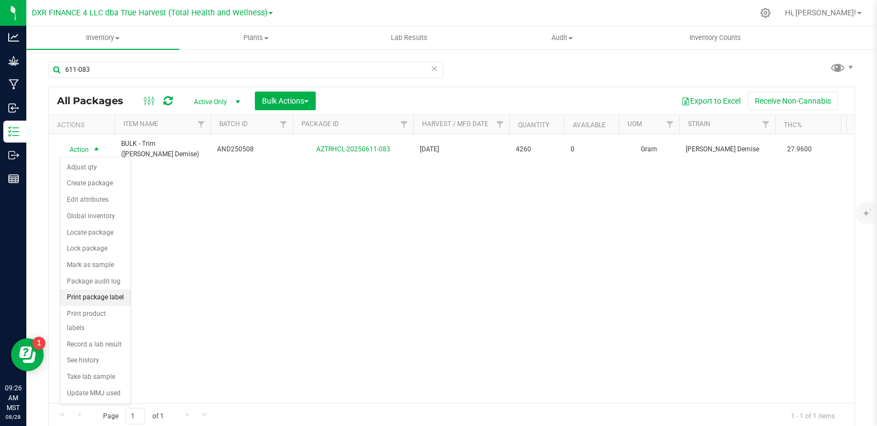
click at [115, 298] on li "Print package label" at bounding box center [95, 297] width 70 height 16
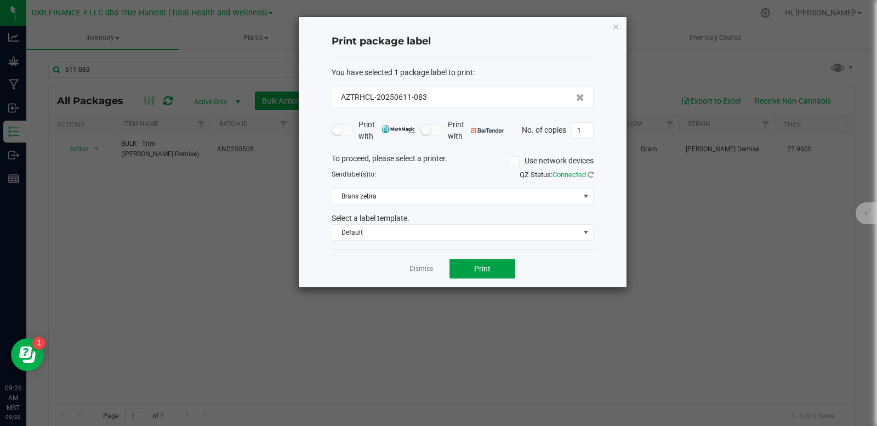
click at [491, 275] on button "Print" at bounding box center [482, 269] width 66 height 20
click at [426, 269] on link "Dismiss" at bounding box center [421, 268] width 24 height 9
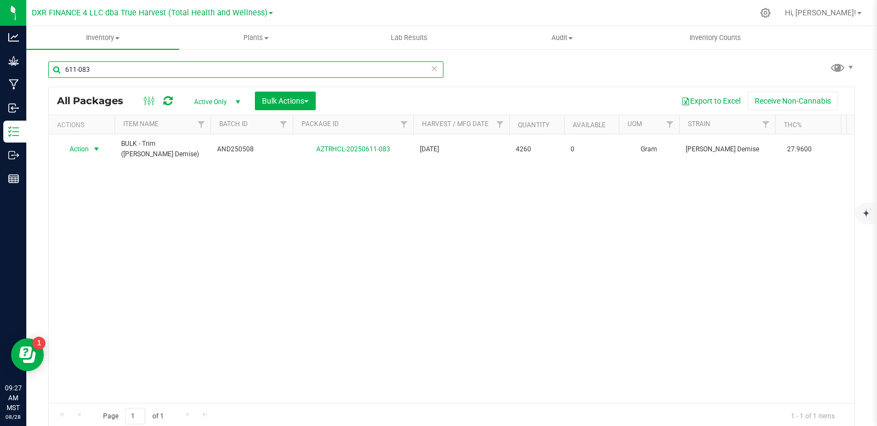
click at [158, 71] on input "611-083" at bounding box center [245, 69] width 395 height 16
click at [159, 71] on input "611-083" at bounding box center [245, 69] width 395 height 16
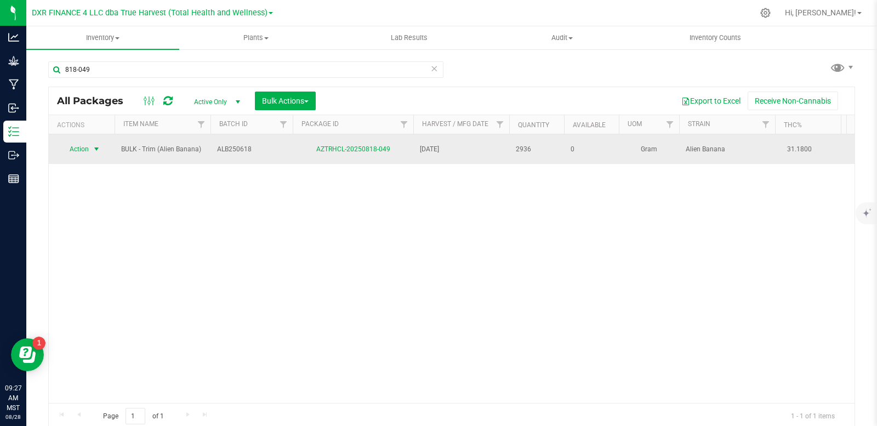
click at [94, 146] on span "select" at bounding box center [96, 149] width 9 height 9
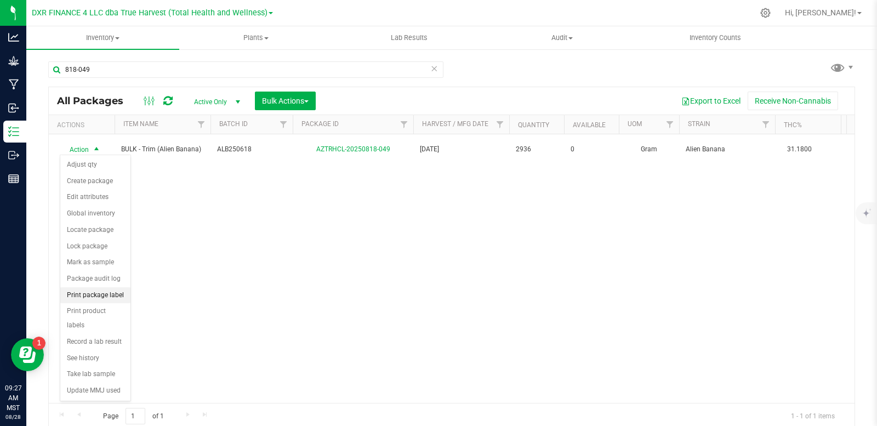
click at [113, 289] on li "Print package label" at bounding box center [95, 295] width 70 height 16
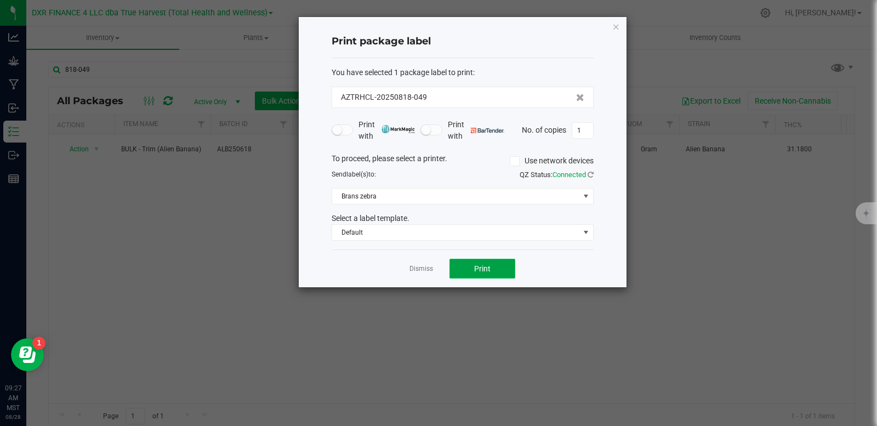
click at [502, 273] on button "Print" at bounding box center [482, 269] width 66 height 20
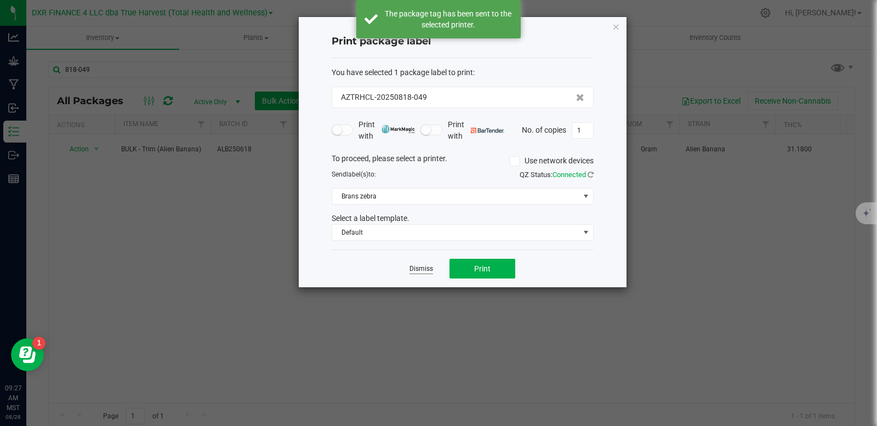
click at [421, 270] on link "Dismiss" at bounding box center [421, 268] width 24 height 9
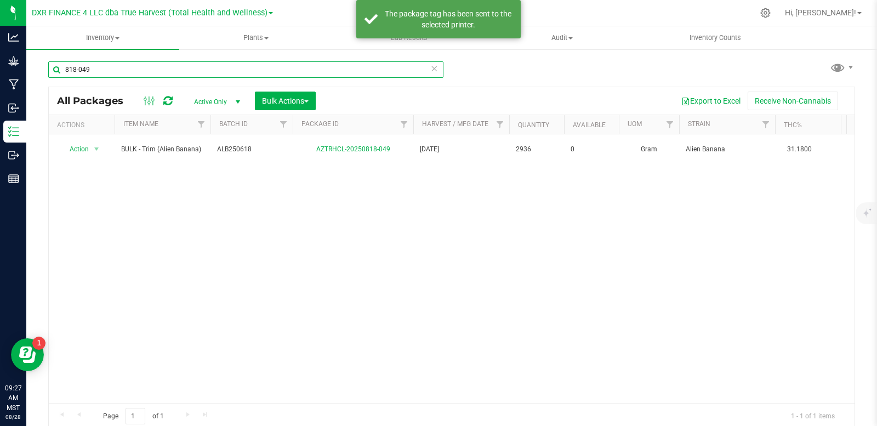
click at [172, 72] on input "818-049" at bounding box center [245, 69] width 395 height 16
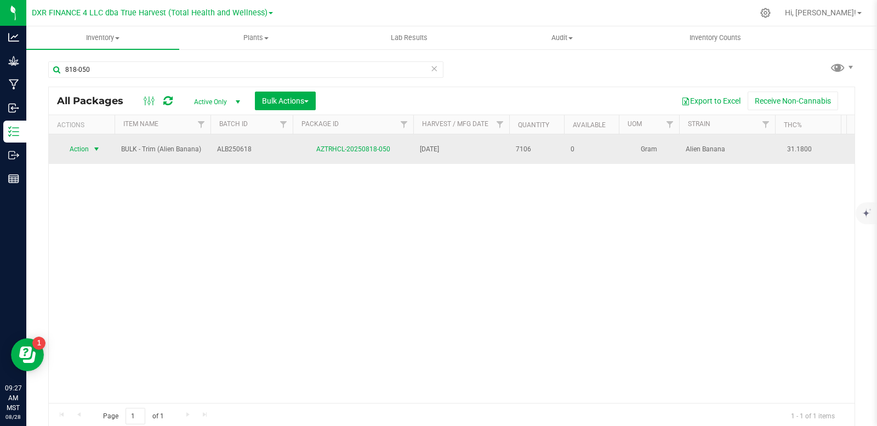
click at [95, 147] on span "select" at bounding box center [96, 149] width 9 height 9
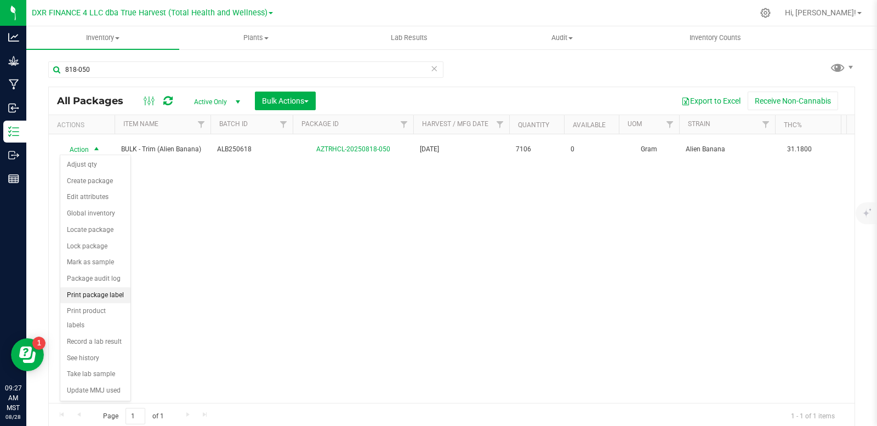
click at [110, 295] on li "Print package label" at bounding box center [95, 295] width 70 height 16
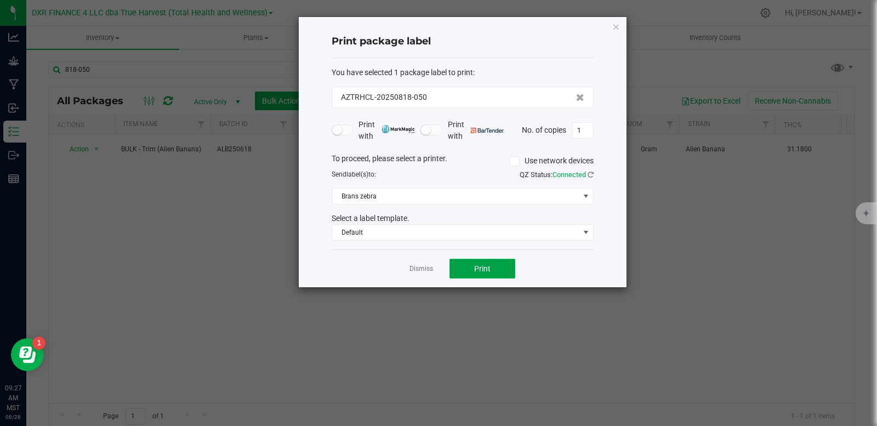
click at [482, 269] on span "Print" at bounding box center [482, 268] width 16 height 9
click at [418, 268] on link "Dismiss" at bounding box center [421, 268] width 24 height 9
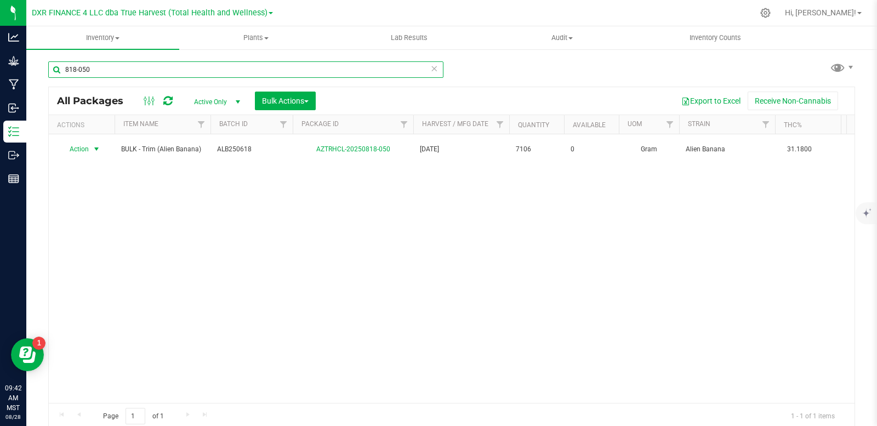
click at [109, 70] on input "818-050" at bounding box center [245, 69] width 395 height 16
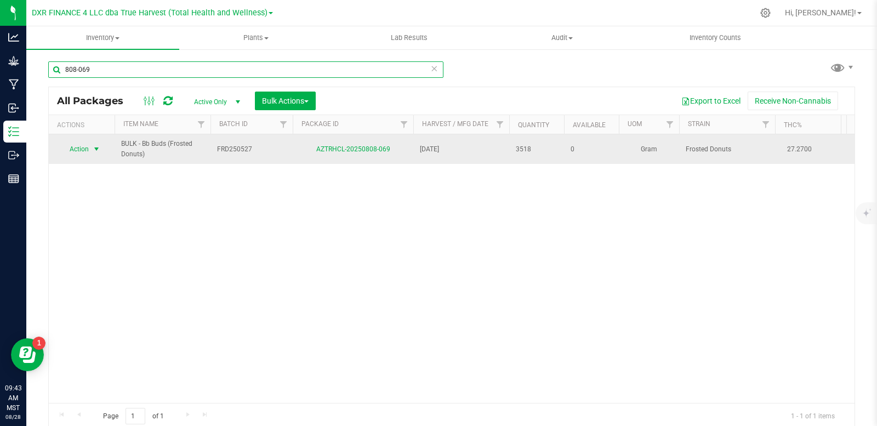
type input "808-069"
click at [93, 148] on span "select" at bounding box center [96, 149] width 9 height 9
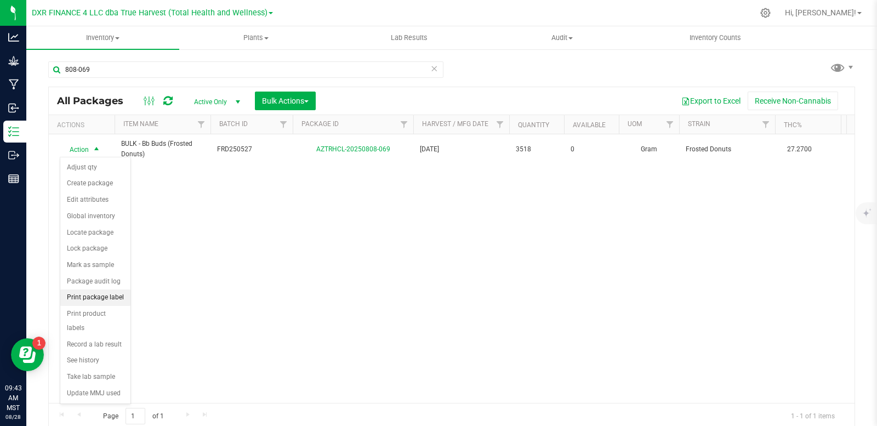
click at [115, 296] on li "Print package label" at bounding box center [95, 297] width 70 height 16
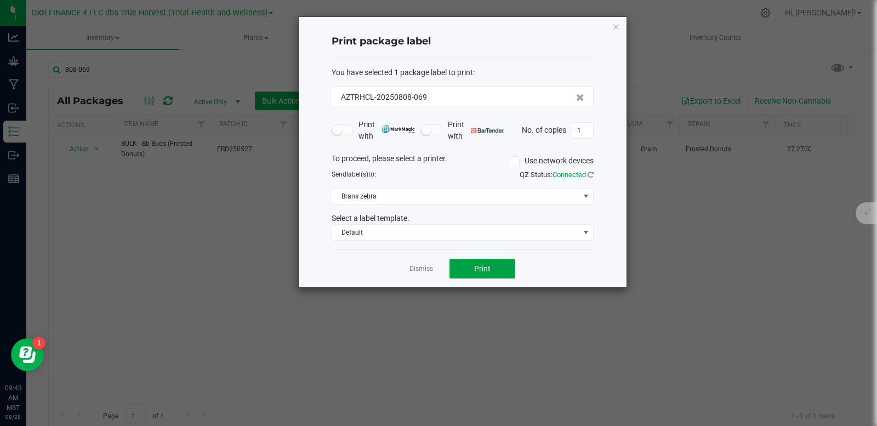
click at [493, 265] on button "Print" at bounding box center [482, 269] width 66 height 20
click at [421, 267] on link "Dismiss" at bounding box center [421, 268] width 24 height 9
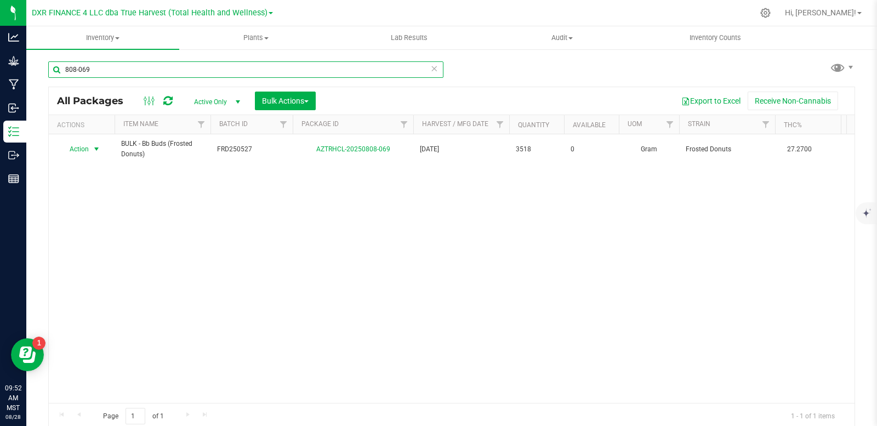
click at [190, 70] on input "808-069" at bounding box center [245, 69] width 395 height 16
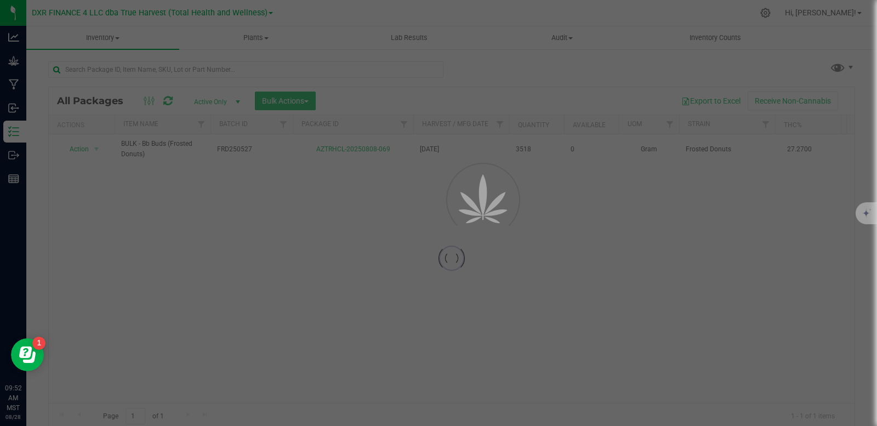
click at [282, 98] on div at bounding box center [438, 213] width 877 height 426
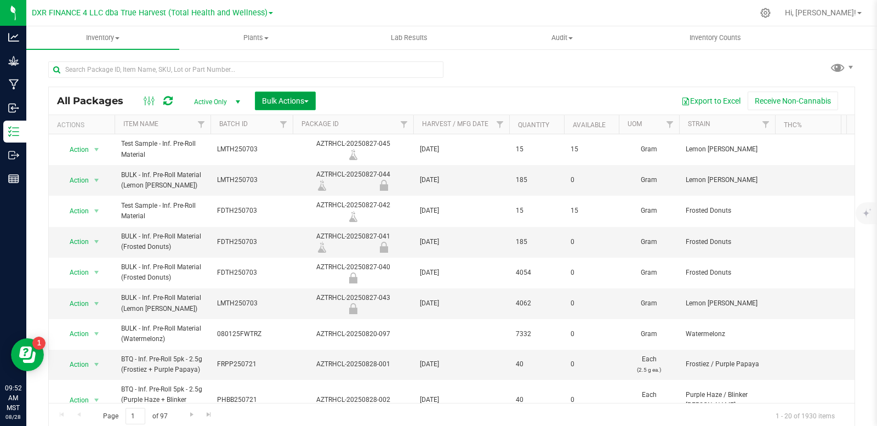
click at [304, 101] on span "Bulk Actions" at bounding box center [285, 100] width 47 height 9
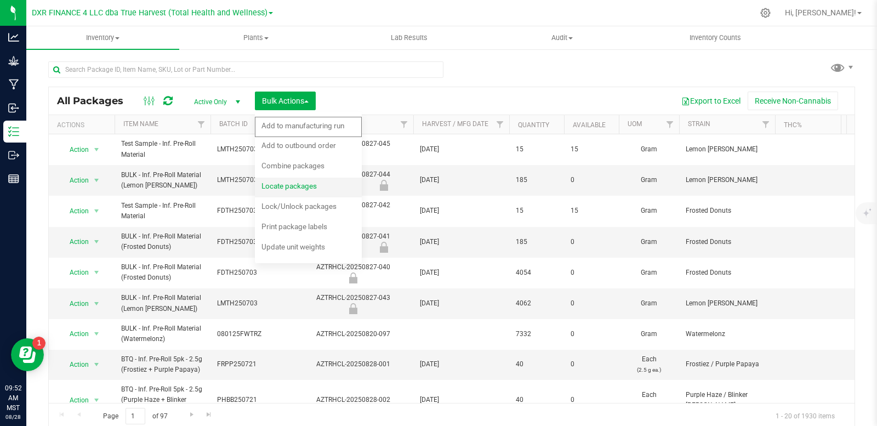
click at [294, 185] on span "Locate packages" at bounding box center [288, 185] width 55 height 9
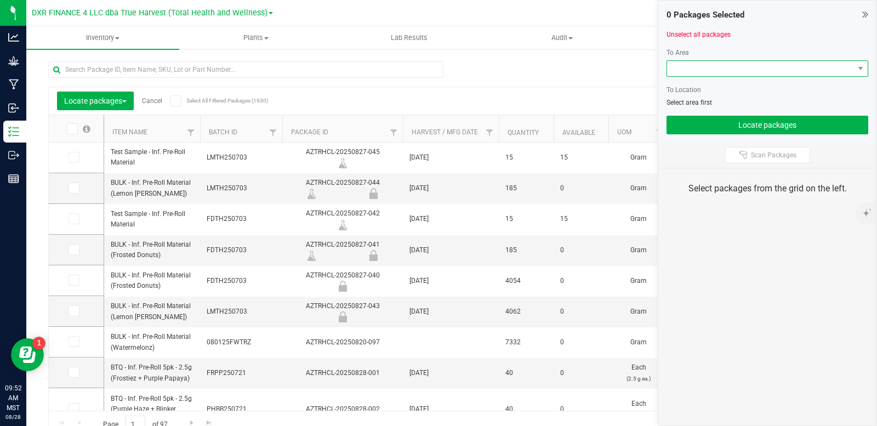
click at [730, 66] on span at bounding box center [760, 68] width 187 height 15
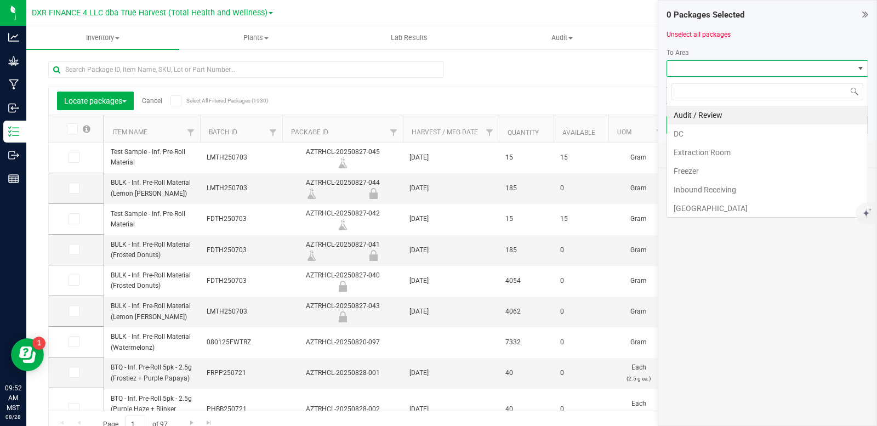
scroll to position [16, 202]
click at [721, 133] on li "DC" at bounding box center [767, 133] width 201 height 19
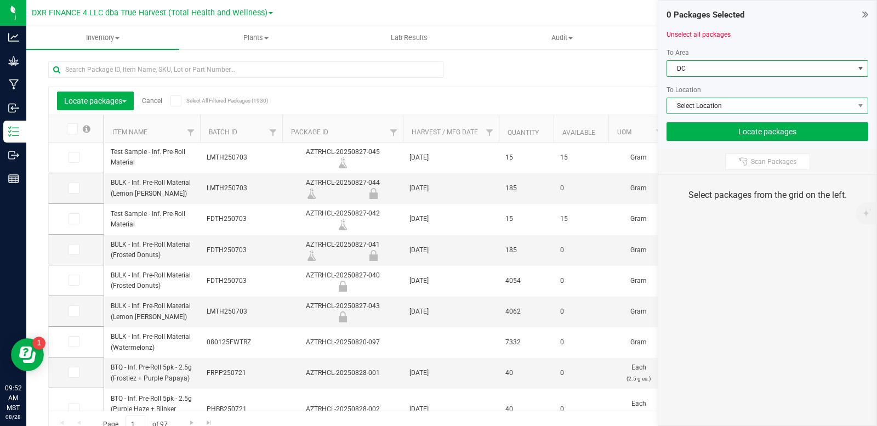
click at [722, 106] on span "Select Location" at bounding box center [760, 105] width 187 height 15
click at [718, 64] on span "DC" at bounding box center [760, 68] width 187 height 15
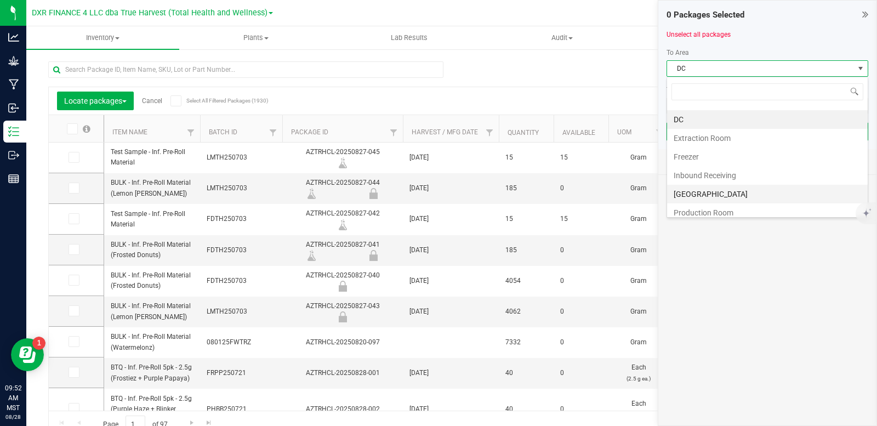
scroll to position [55, 0]
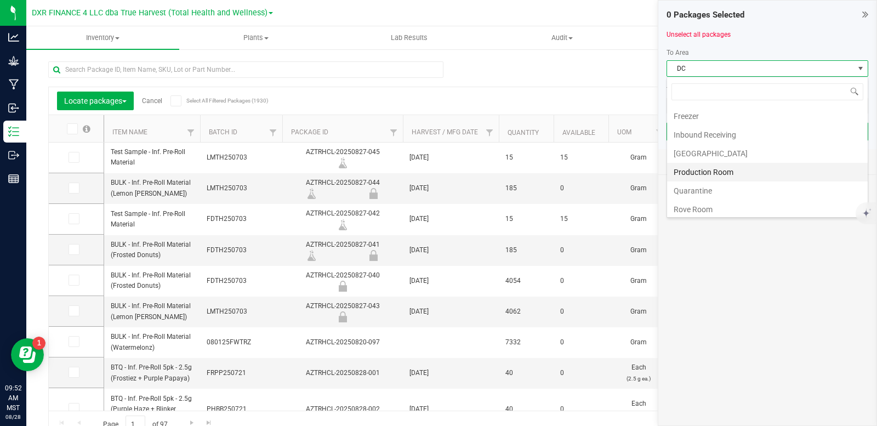
click at [719, 172] on li "Production Room" at bounding box center [767, 172] width 201 height 19
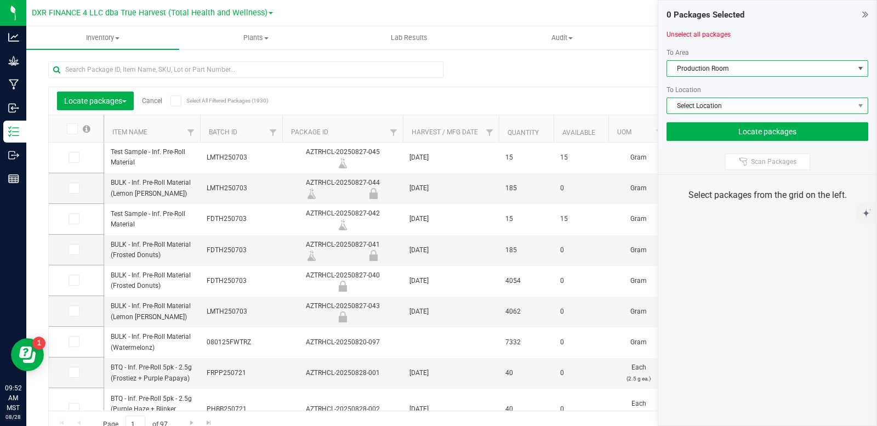
click at [720, 109] on span "Select Location" at bounding box center [760, 105] width 187 height 15
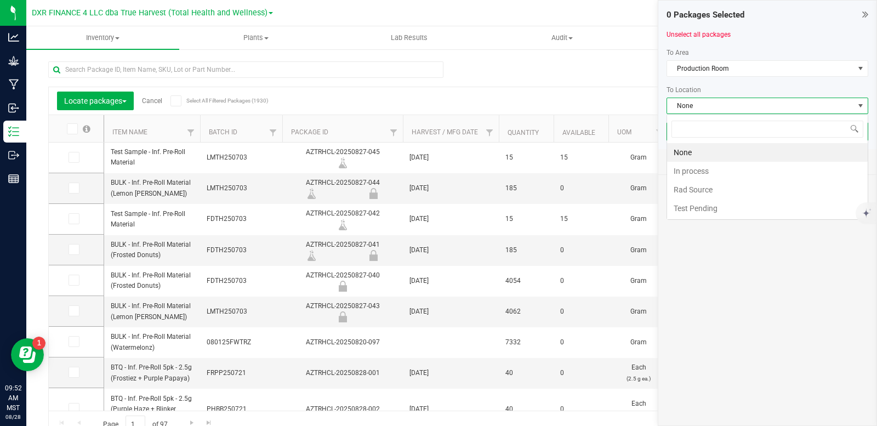
scroll to position [16, 202]
click at [703, 173] on li "In process" at bounding box center [767, 171] width 201 height 19
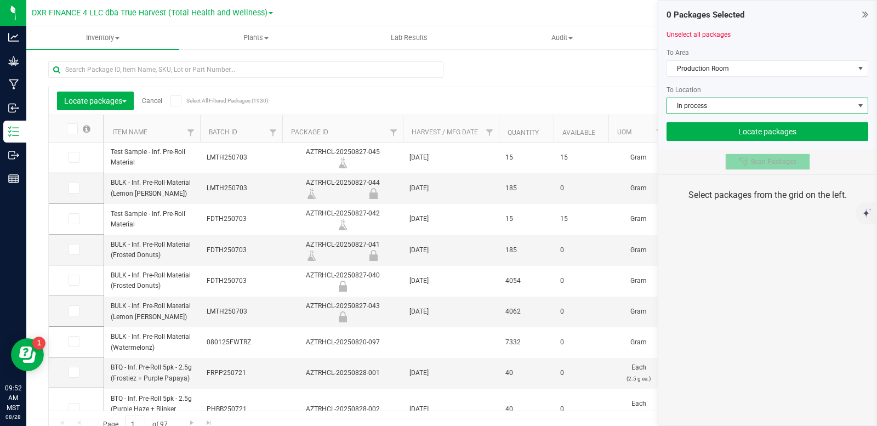
click at [748, 164] on icon at bounding box center [743, 161] width 9 height 9
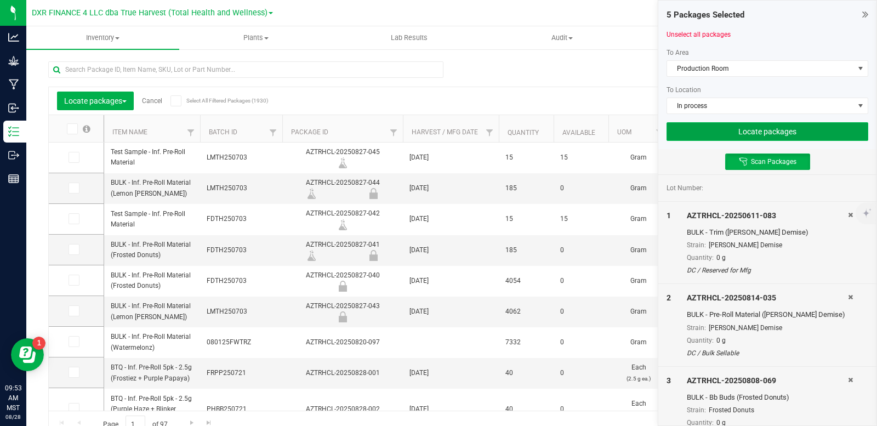
click at [750, 132] on button "Locate packages" at bounding box center [767, 131] width 202 height 19
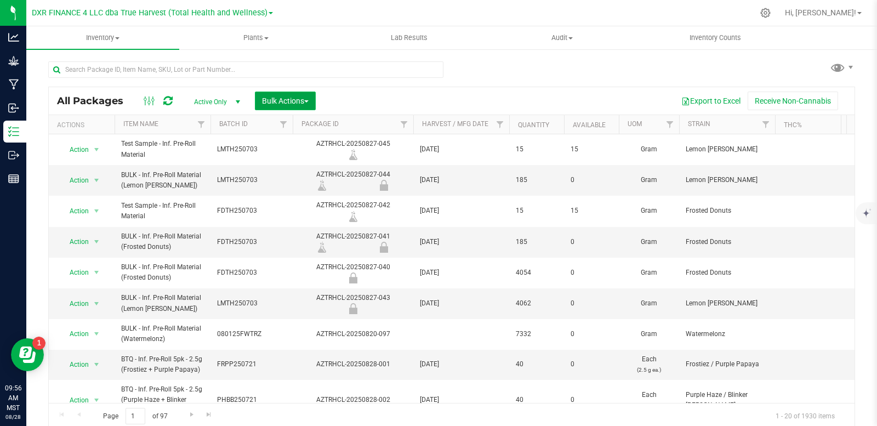
drag, startPoint x: 283, startPoint y: 99, endPoint x: 277, endPoint y: 98, distance: 6.1
click at [283, 99] on span "Bulk Actions" at bounding box center [285, 100] width 47 height 9
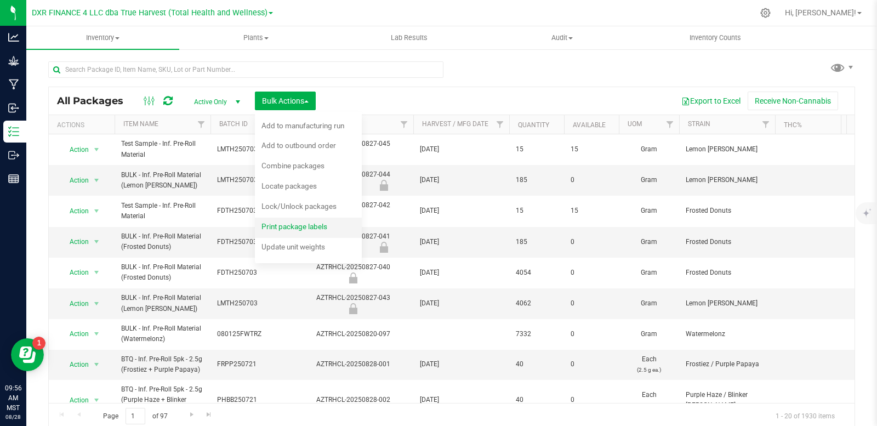
click at [289, 225] on span "Print package labels" at bounding box center [294, 226] width 66 height 9
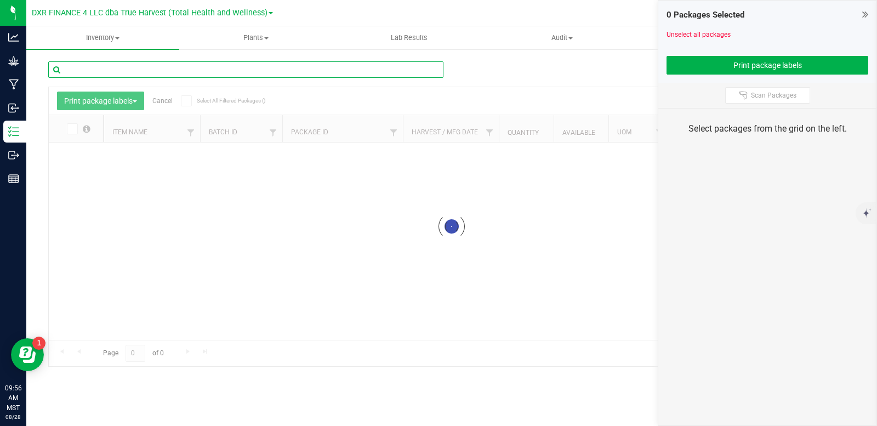
click at [99, 71] on input "text" at bounding box center [245, 69] width 395 height 16
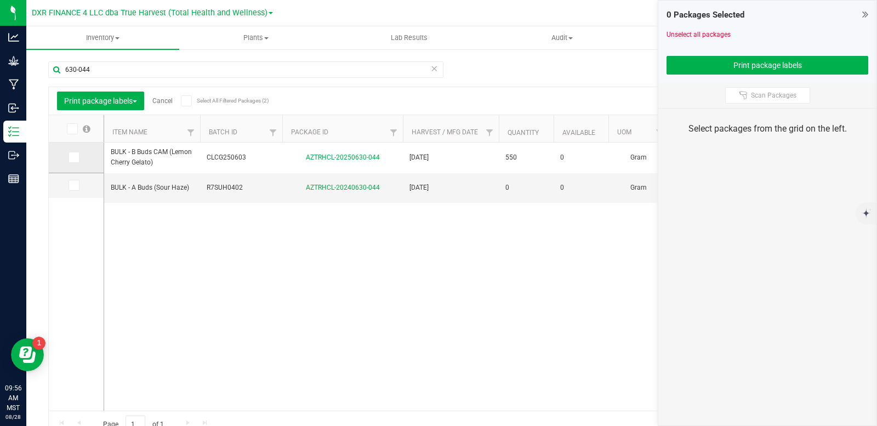
click at [75, 157] on icon at bounding box center [73, 157] width 7 height 0
click at [0, 0] on input "checkbox" at bounding box center [0, 0] width 0 height 0
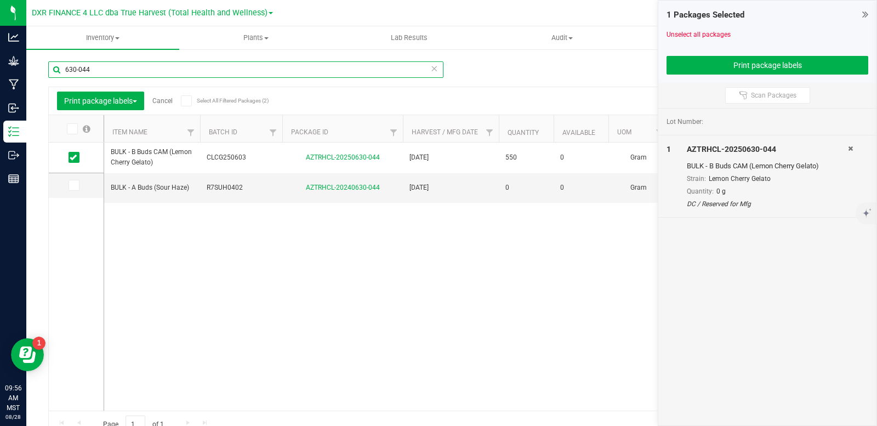
click at [118, 72] on input "630-044" at bounding box center [245, 69] width 395 height 16
click at [117, 72] on input "630-044" at bounding box center [245, 69] width 395 height 16
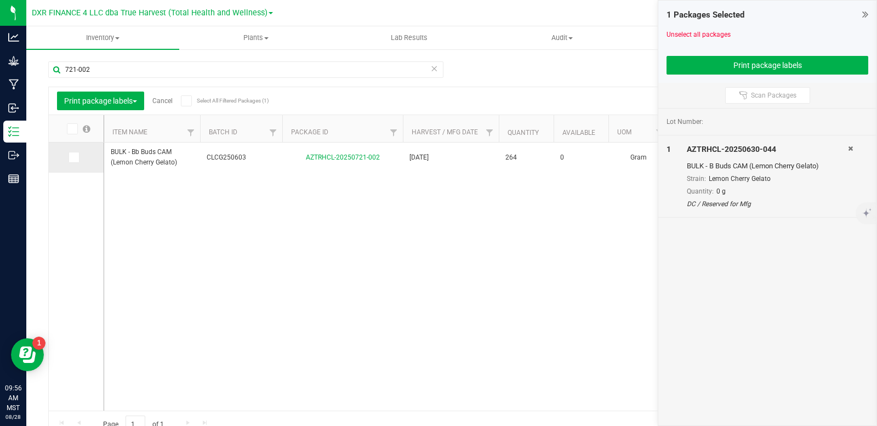
click at [71, 157] on icon at bounding box center [73, 157] width 7 height 0
click at [0, 0] on input "checkbox" at bounding box center [0, 0] width 0 height 0
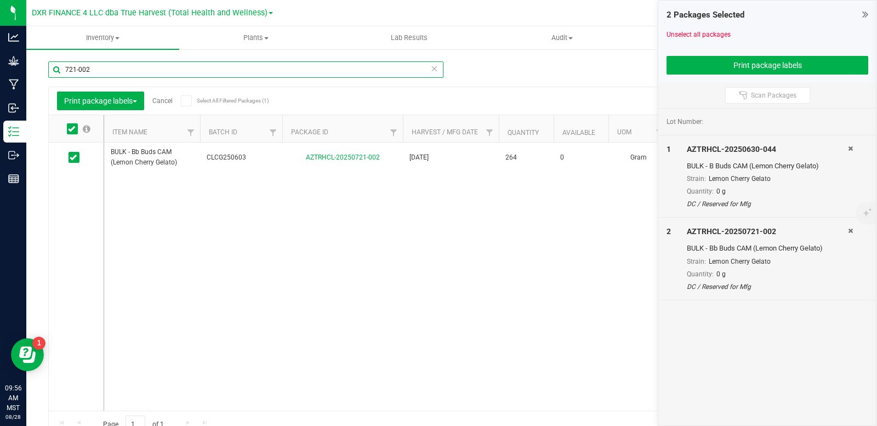
click at [106, 69] on input "721-002" at bounding box center [245, 69] width 395 height 16
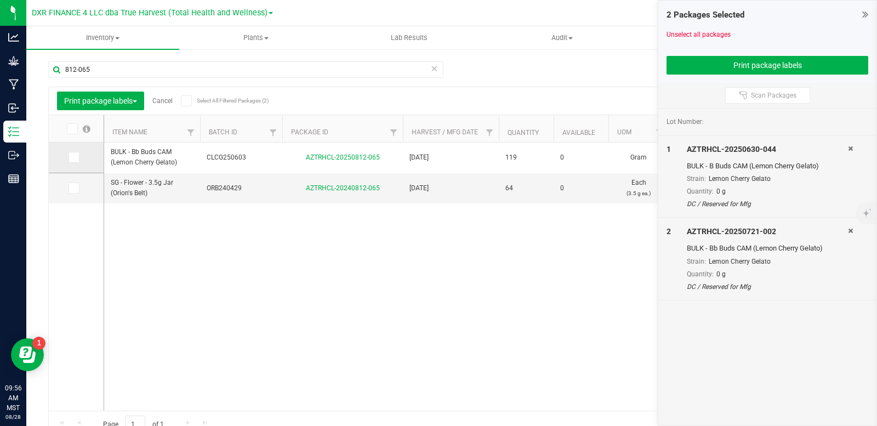
click at [75, 157] on icon at bounding box center [73, 157] width 7 height 0
click at [0, 0] on input "checkbox" at bounding box center [0, 0] width 0 height 0
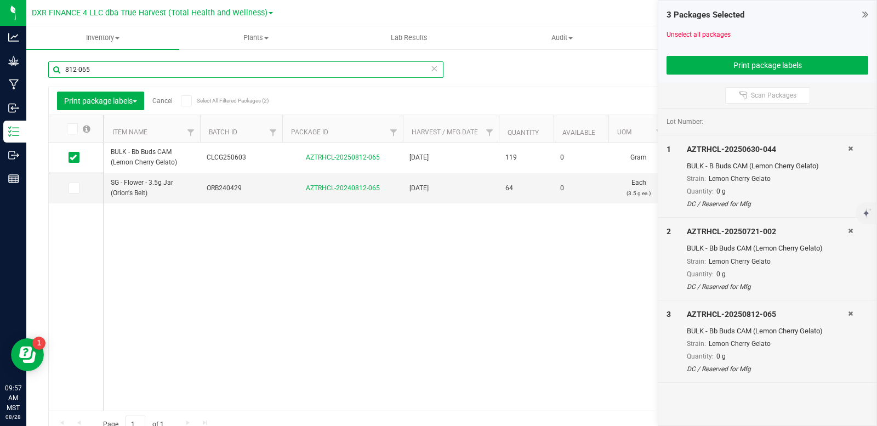
click at [112, 70] on input "812-065" at bounding box center [245, 69] width 395 height 16
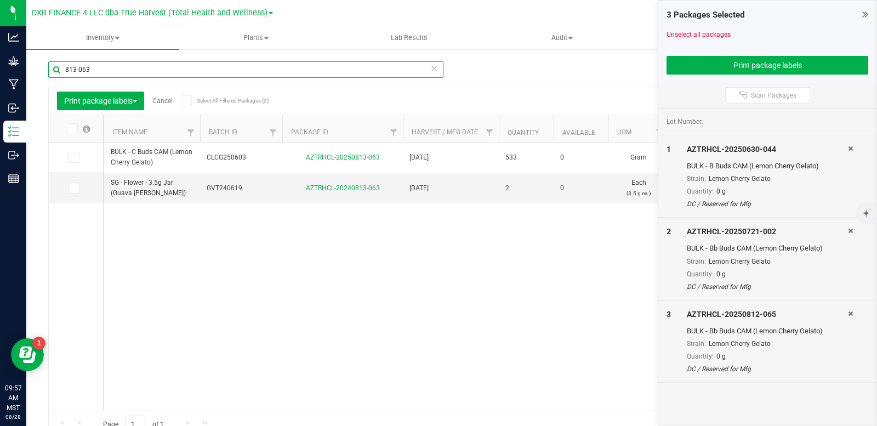
type input "813-063"
click at [73, 157] on icon at bounding box center [73, 157] width 7 height 0
click at [0, 0] on input "checkbox" at bounding box center [0, 0] width 0 height 0
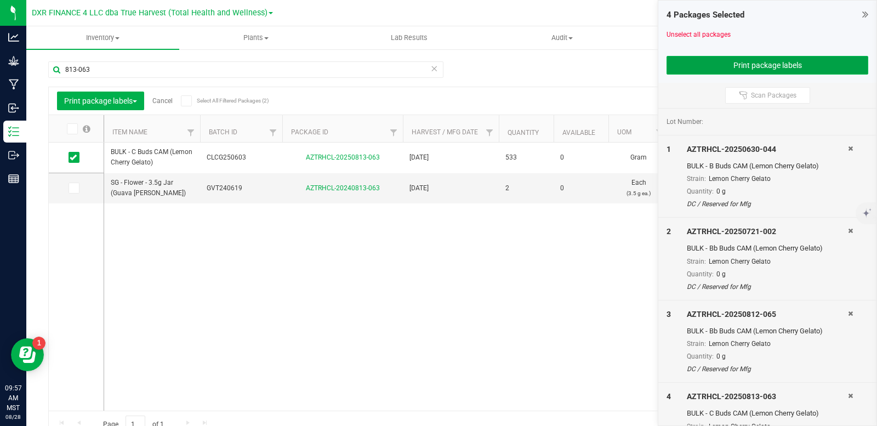
click at [764, 62] on button "Print package labels" at bounding box center [767, 65] width 202 height 19
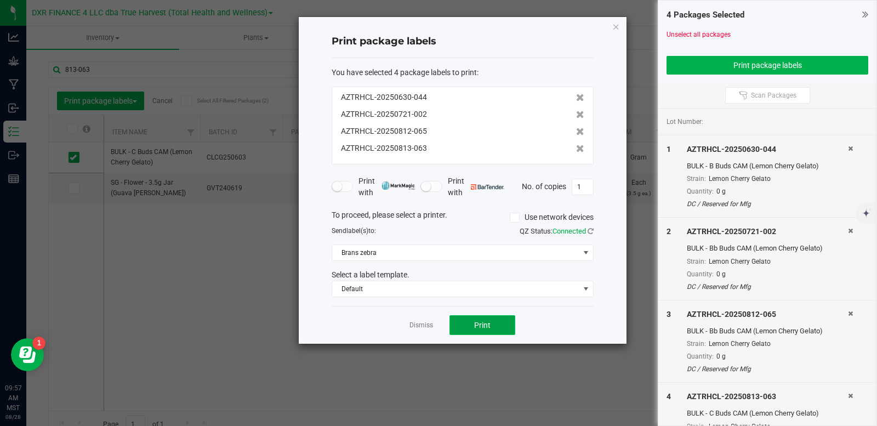
click at [485, 324] on span "Print" at bounding box center [482, 325] width 16 height 9
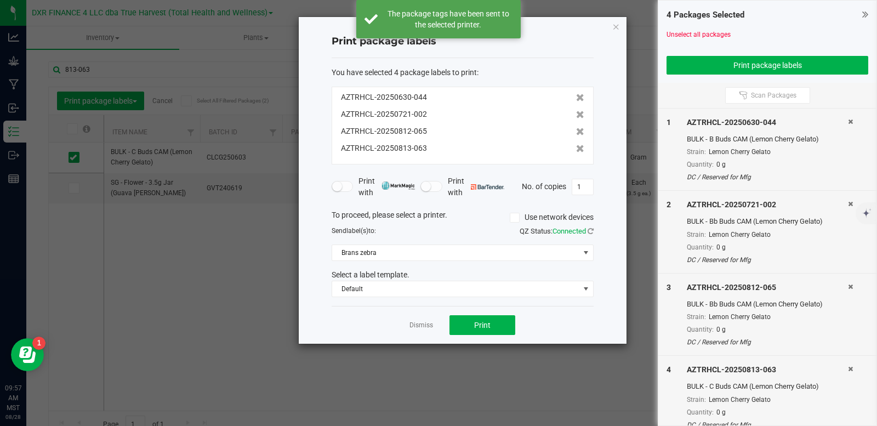
scroll to position [39, 0]
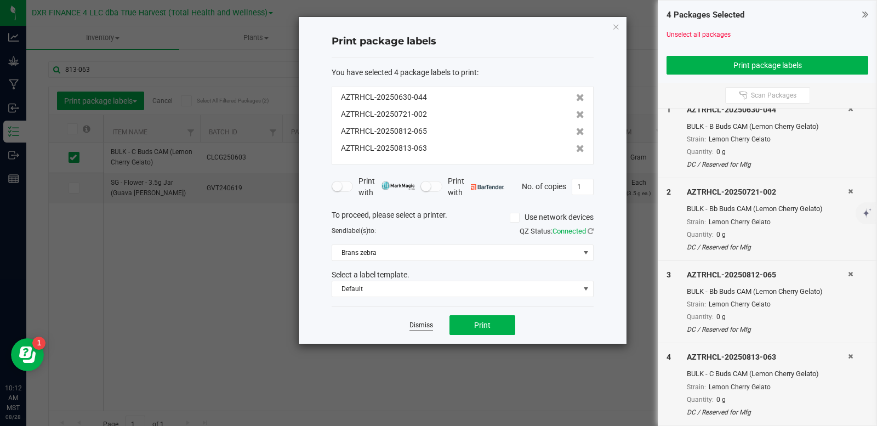
click at [430, 329] on link "Dismiss" at bounding box center [421, 325] width 24 height 9
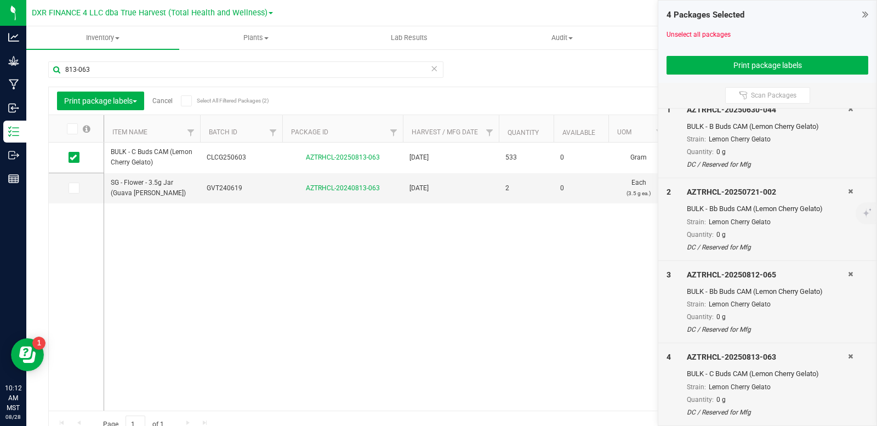
click at [169, 102] on link "Cancel" at bounding box center [162, 101] width 20 height 8
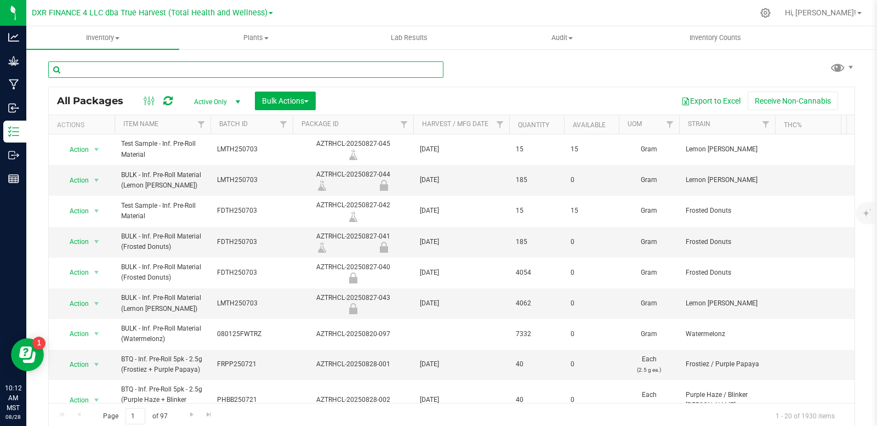
click at [148, 73] on input "text" at bounding box center [245, 69] width 395 height 16
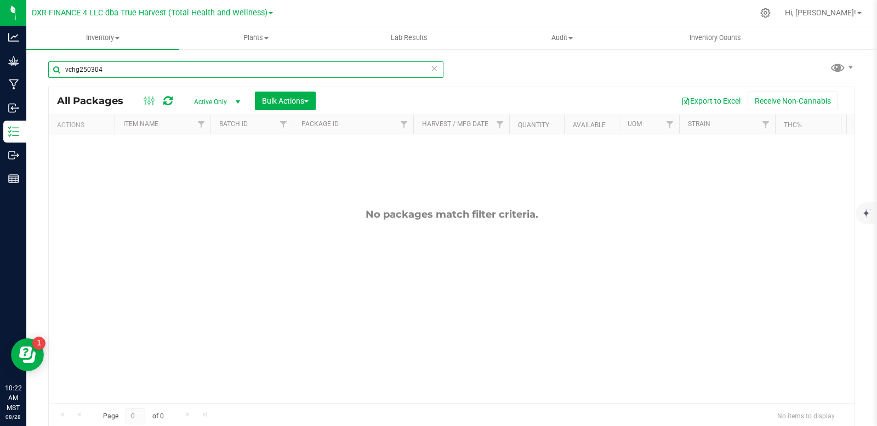
type input "vchg250304"
click at [137, 70] on input "vchg250304" at bounding box center [245, 69] width 395 height 16
click at [140, 71] on input "vchg250304" at bounding box center [245, 69] width 395 height 16
click at [282, 101] on span "Bulk Actions" at bounding box center [285, 100] width 47 height 9
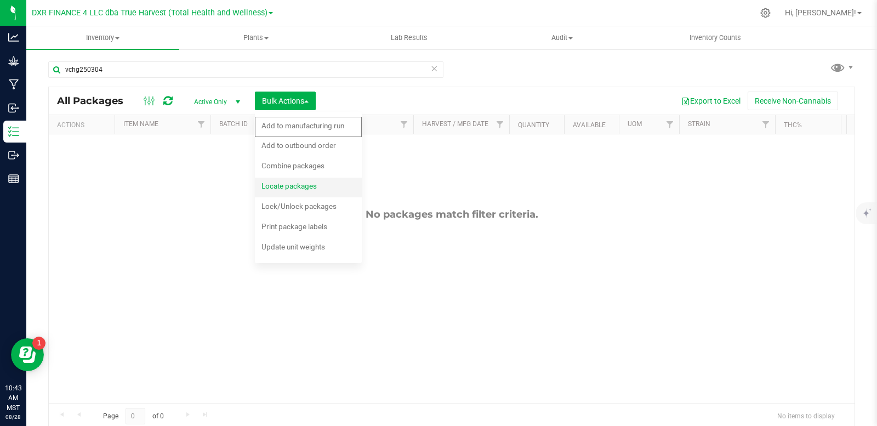
click at [306, 190] on span "Locate packages" at bounding box center [288, 185] width 55 height 9
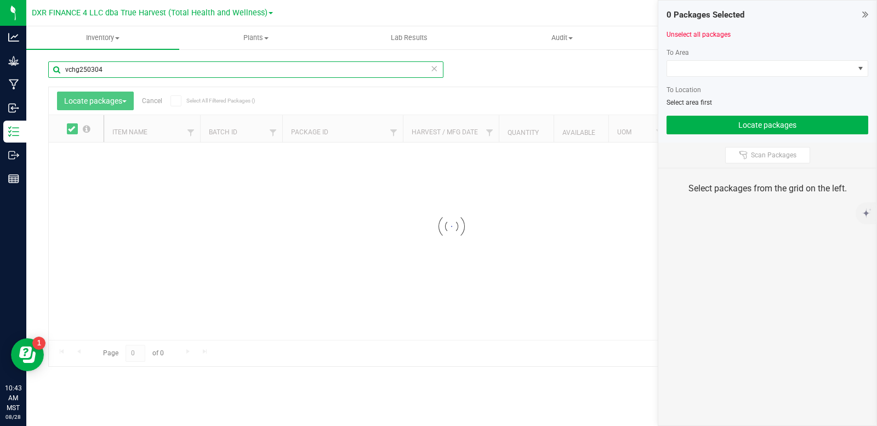
click at [120, 68] on input "vchg250304" at bounding box center [245, 69] width 395 height 16
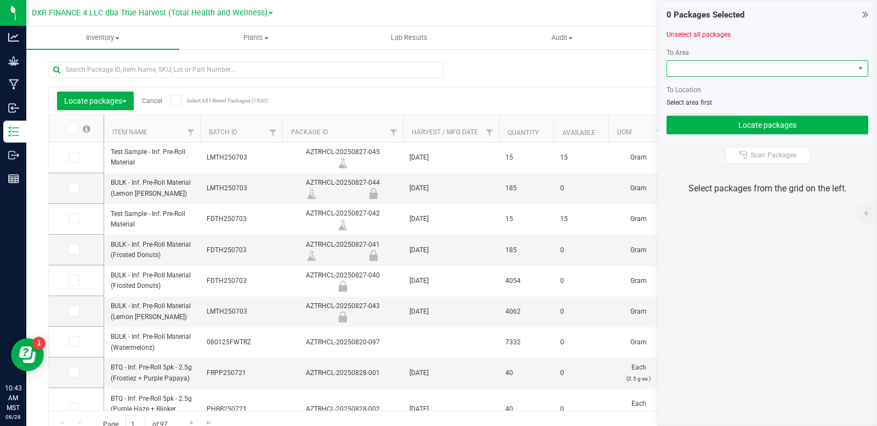
click at [714, 72] on span at bounding box center [760, 68] width 187 height 15
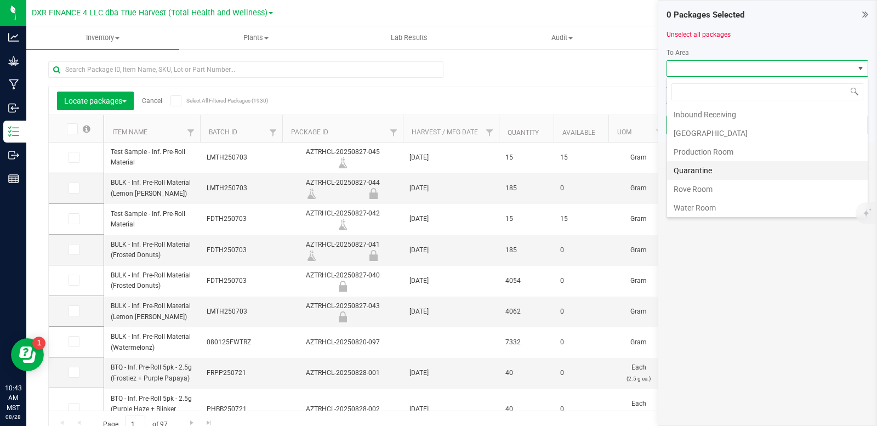
scroll to position [77, 0]
click at [722, 153] on li "Production Room" at bounding box center [767, 150] width 201 height 19
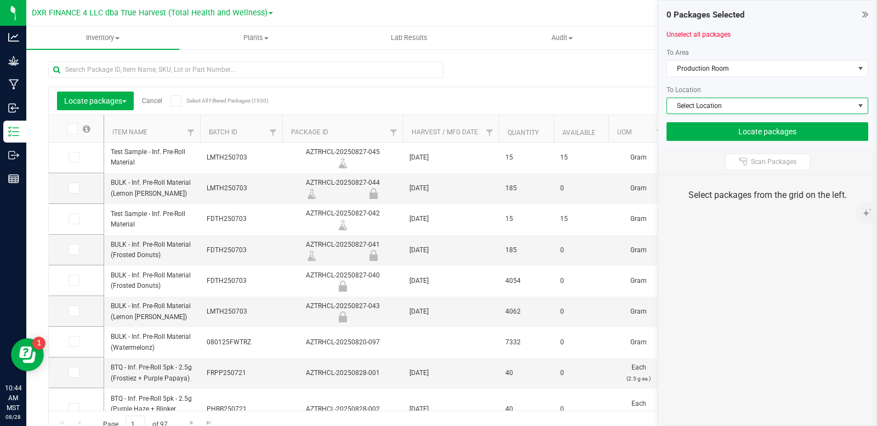
click at [736, 105] on span "Select Location" at bounding box center [760, 105] width 187 height 15
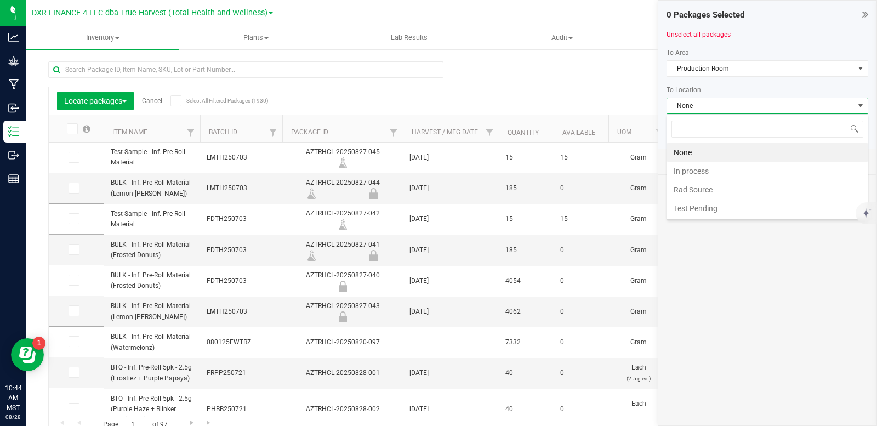
scroll to position [16, 202]
click at [708, 170] on li "In process" at bounding box center [767, 171] width 201 height 19
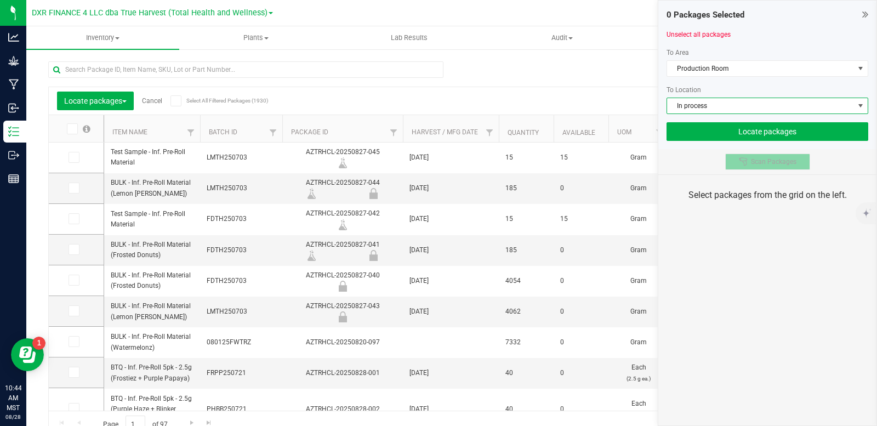
click at [755, 165] on span "Scan Packages" at bounding box center [773, 161] width 45 height 9
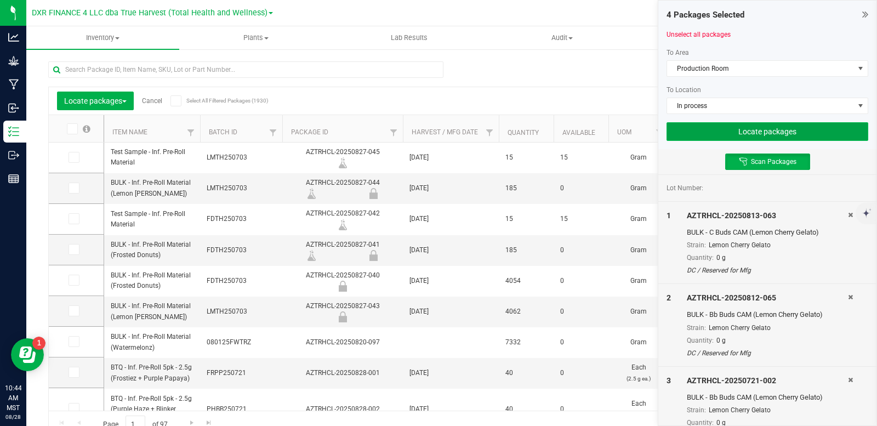
click at [773, 136] on button "Locate packages" at bounding box center [767, 131] width 202 height 19
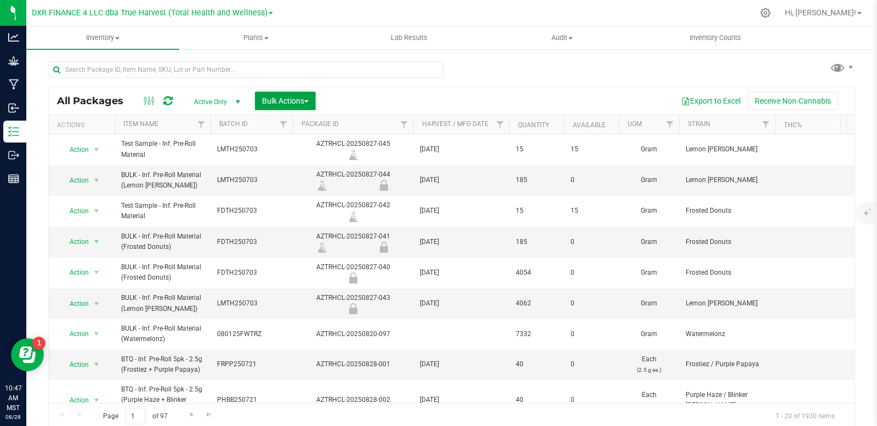
click at [274, 94] on button "Bulk Actions" at bounding box center [285, 101] width 61 height 19
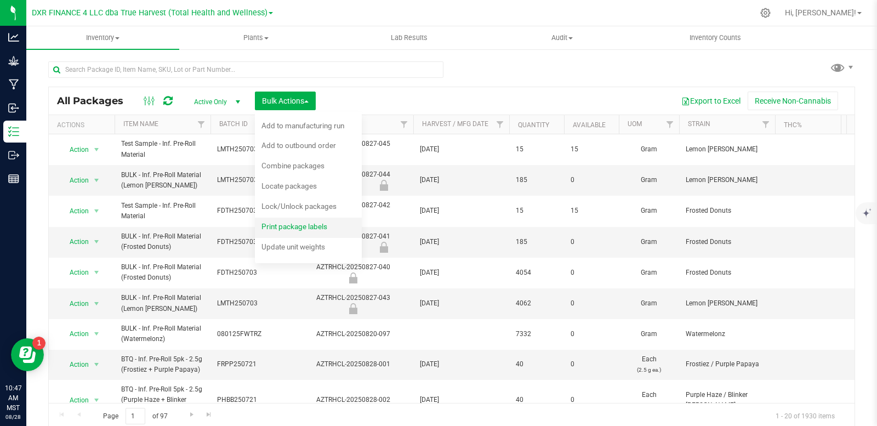
click at [295, 233] on div "Print package labels" at bounding box center [301, 228] width 81 height 18
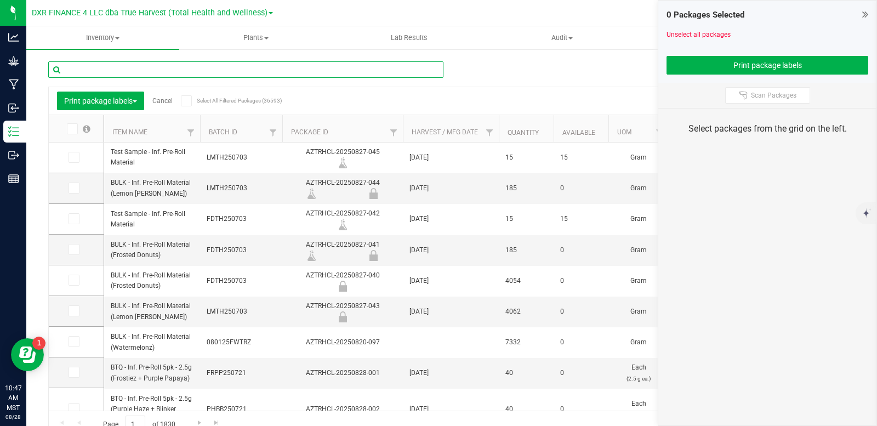
click at [128, 71] on input "text" at bounding box center [245, 69] width 395 height 16
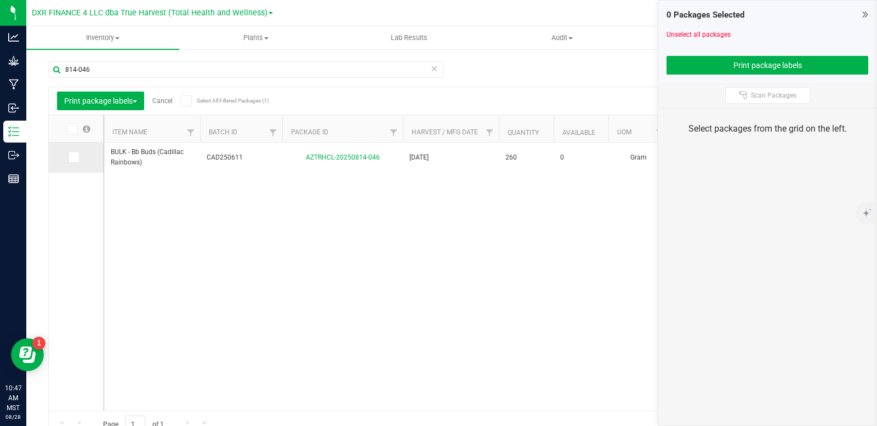
click at [77, 157] on span at bounding box center [74, 157] width 11 height 11
click at [0, 0] on input "checkbox" at bounding box center [0, 0] width 0 height 0
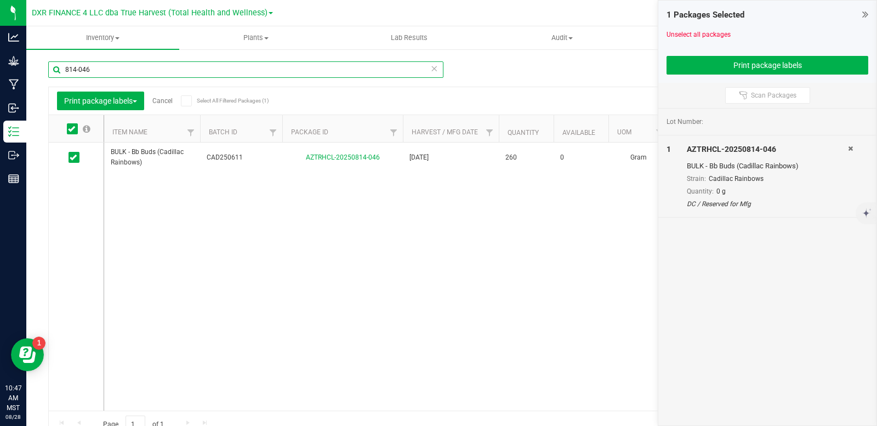
click at [98, 71] on input "814-046" at bounding box center [245, 69] width 395 height 16
click at [73, 157] on icon at bounding box center [73, 157] width 7 height 0
click at [0, 0] on input "checkbox" at bounding box center [0, 0] width 0 height 0
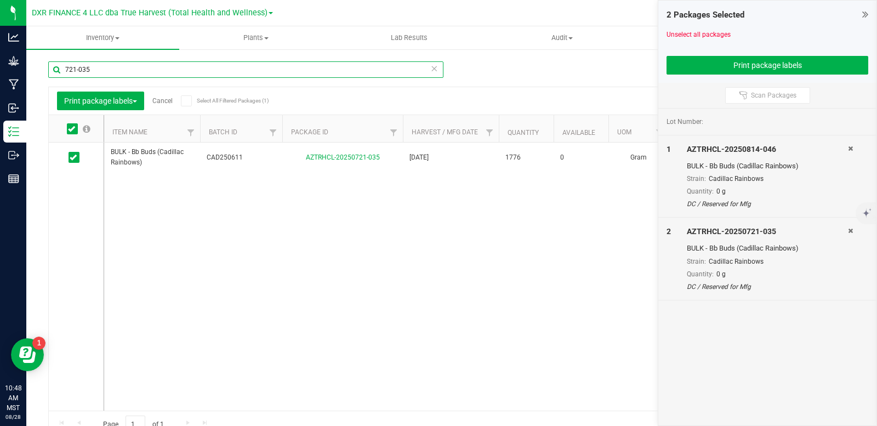
click at [110, 69] on input "721-035" at bounding box center [245, 69] width 395 height 16
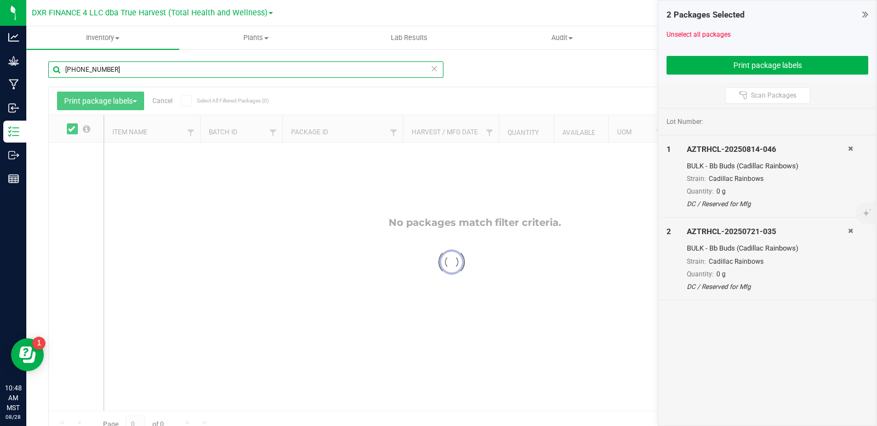
drag, startPoint x: 78, startPoint y: 70, endPoint x: 47, endPoint y: 71, distance: 31.3
click at [47, 71] on div "[PHONE_NUMBER] Loading... Print package labels Cancel Select All Filtered Packa…" at bounding box center [451, 215] width 851 height 334
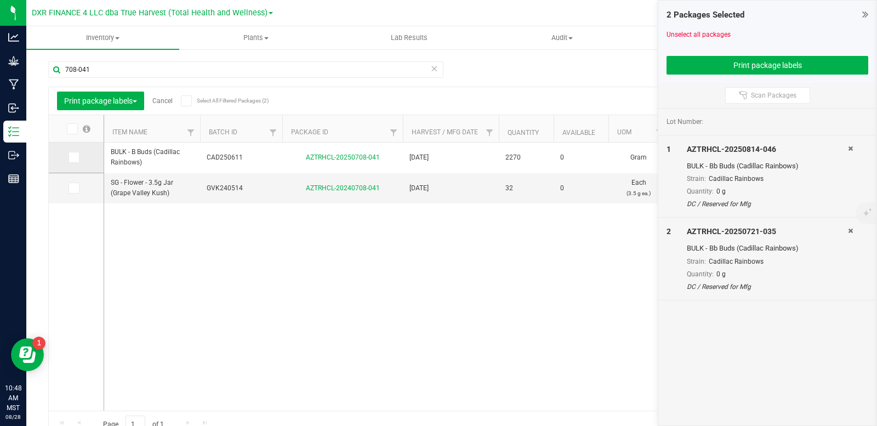
click at [73, 157] on icon at bounding box center [73, 157] width 7 height 0
click at [0, 0] on input "checkbox" at bounding box center [0, 0] width 0 height 0
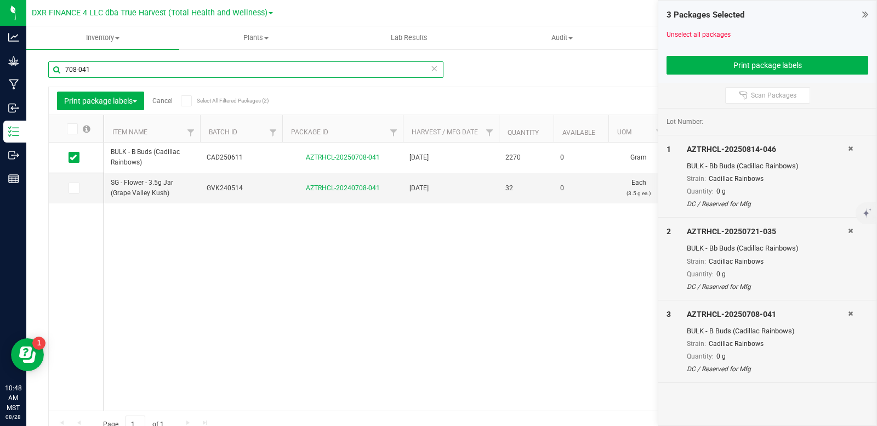
click at [95, 69] on input "708-041" at bounding box center [245, 69] width 395 height 16
type input "708-040"
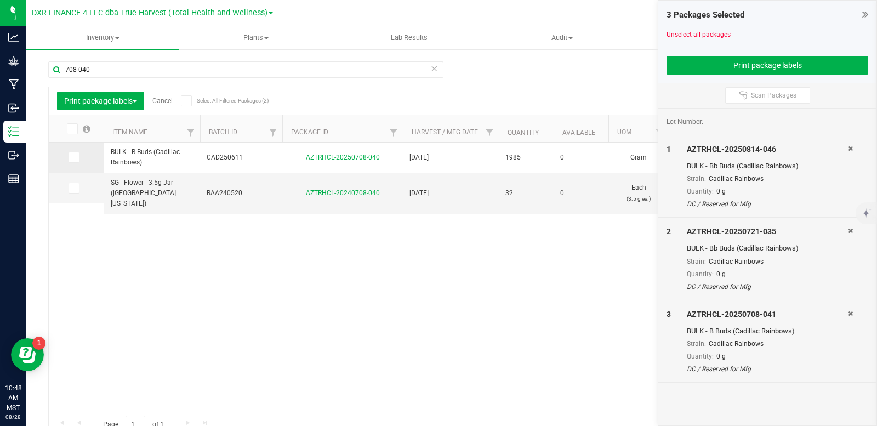
click at [75, 157] on icon at bounding box center [73, 157] width 7 height 0
click at [0, 0] on input "checkbox" at bounding box center [0, 0] width 0 height 0
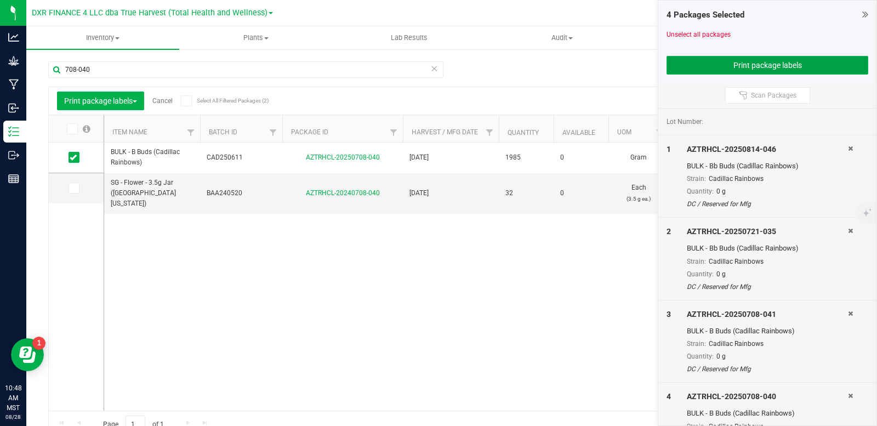
click at [765, 66] on button "Print package labels" at bounding box center [767, 65] width 202 height 19
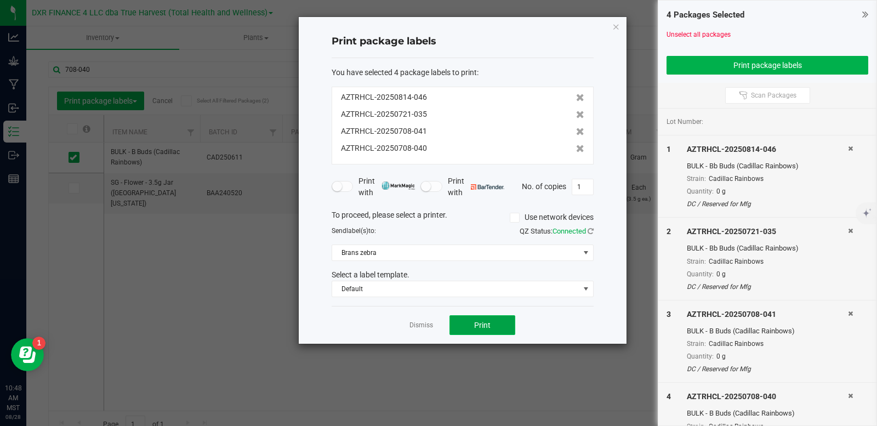
click at [465, 316] on button "Print" at bounding box center [482, 325] width 66 height 20
drag, startPoint x: 421, startPoint y: 324, endPoint x: 414, endPoint y: 323, distance: 7.1
click at [421, 324] on link "Dismiss" at bounding box center [421, 325] width 24 height 9
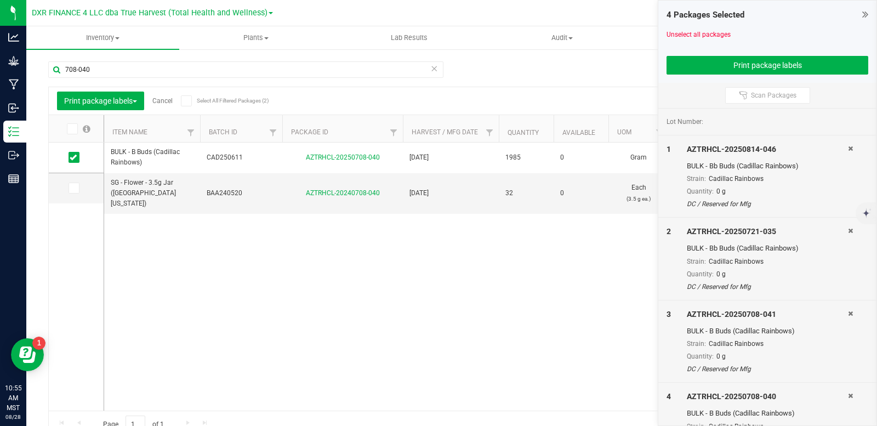
click at [163, 101] on link "Cancel" at bounding box center [162, 101] width 20 height 8
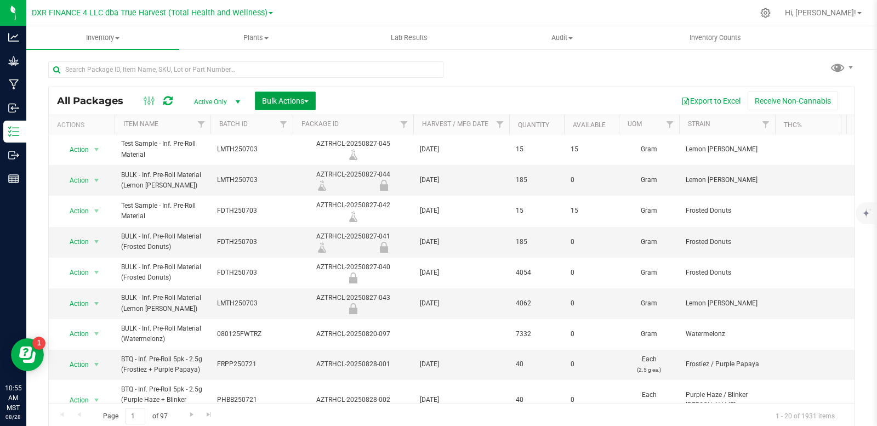
click at [305, 102] on span "Bulk Actions" at bounding box center [285, 100] width 47 height 9
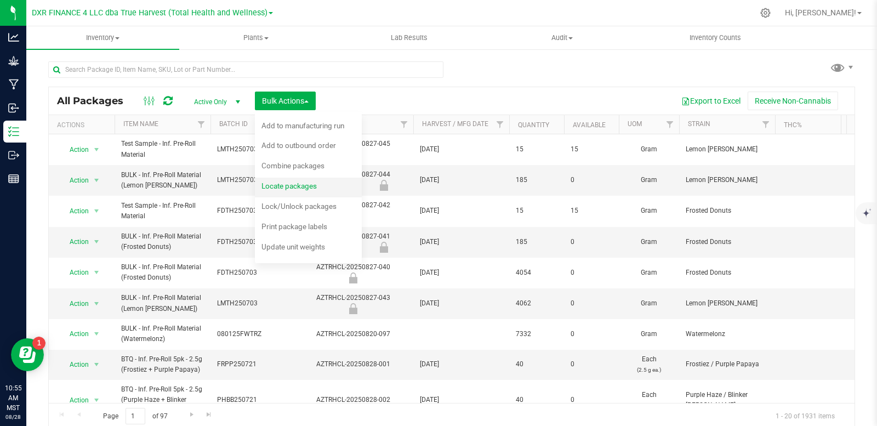
click at [315, 190] on span "Locate packages" at bounding box center [288, 185] width 55 height 9
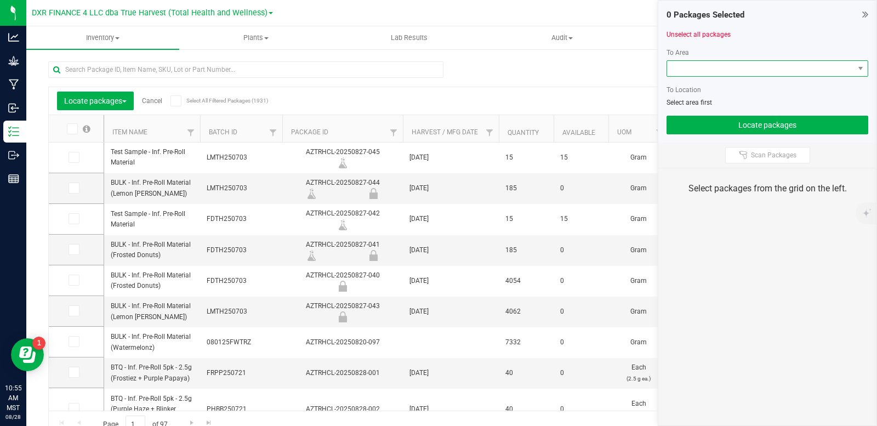
click at [749, 69] on span at bounding box center [760, 68] width 187 height 15
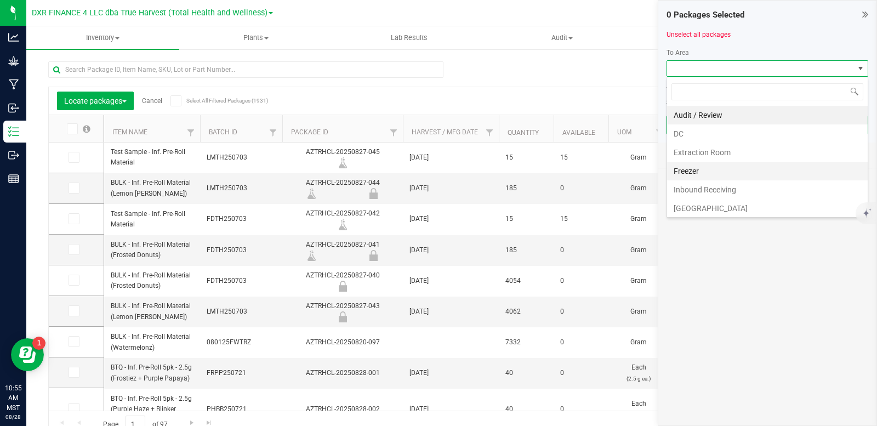
scroll to position [55, 0]
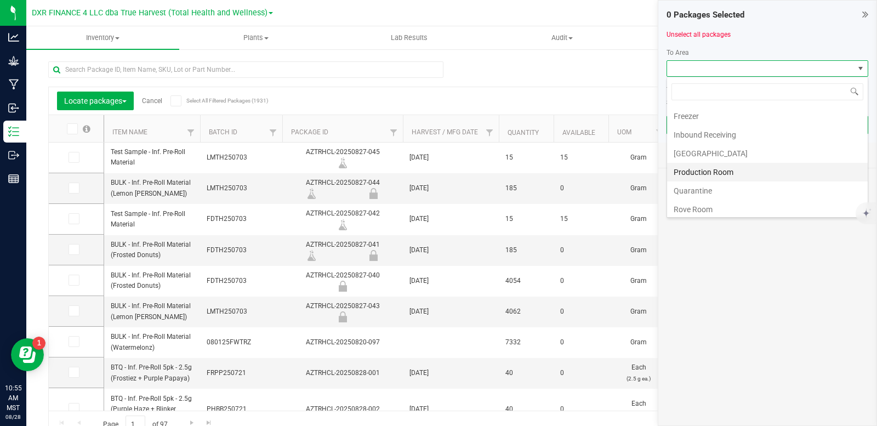
click at [725, 170] on li "Production Room" at bounding box center [767, 172] width 201 height 19
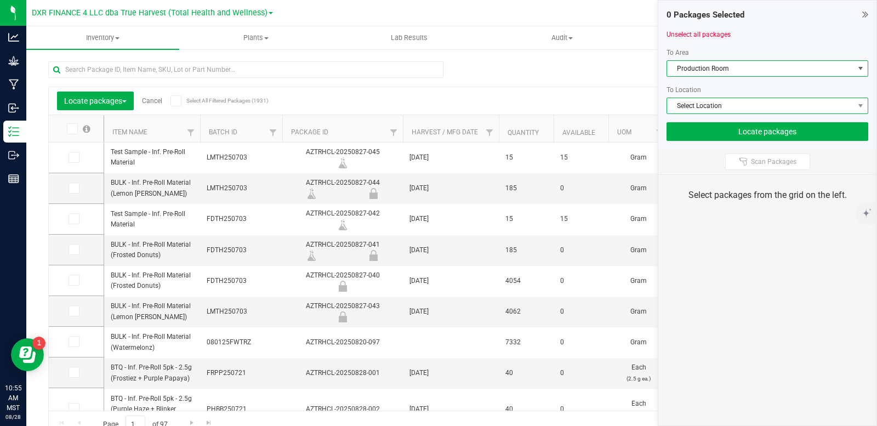
click at [722, 109] on span "Select Location" at bounding box center [760, 105] width 187 height 15
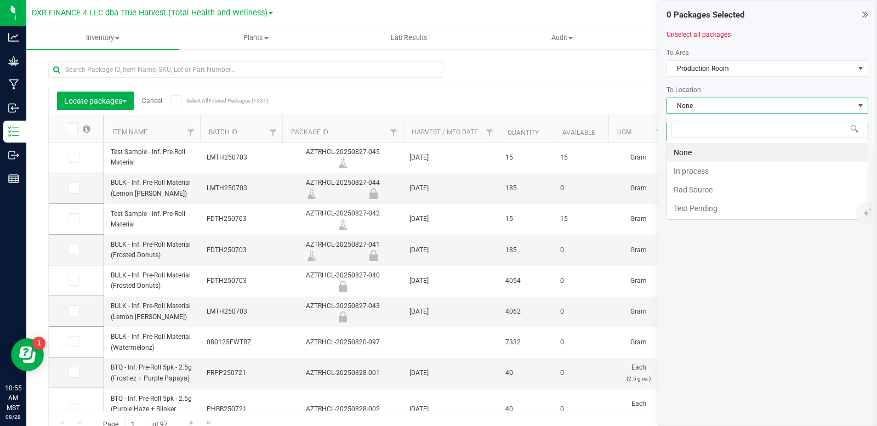
scroll to position [16, 202]
click at [717, 175] on li "In process" at bounding box center [767, 171] width 201 height 19
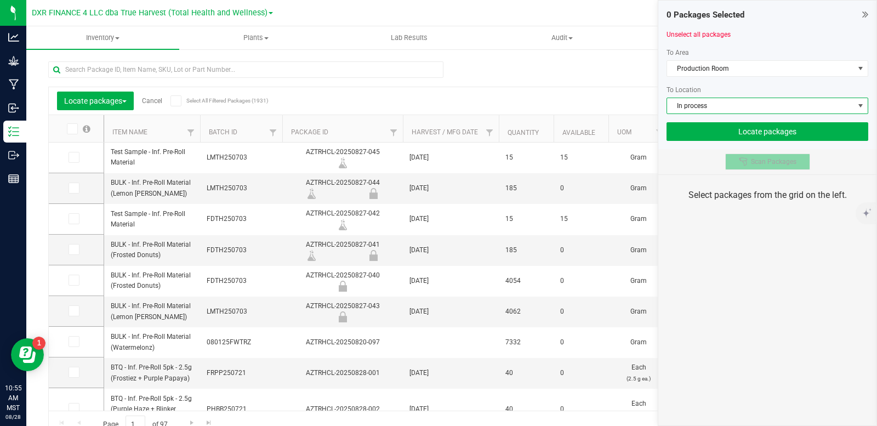
click at [753, 163] on span "Scan Packages" at bounding box center [773, 161] width 45 height 9
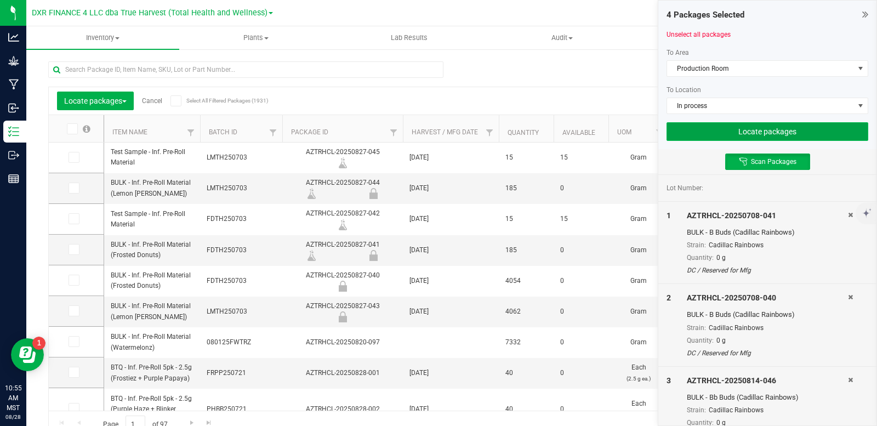
click at [757, 135] on button "Locate packages" at bounding box center [767, 131] width 202 height 19
